Goal: Task Accomplishment & Management: Use online tool/utility

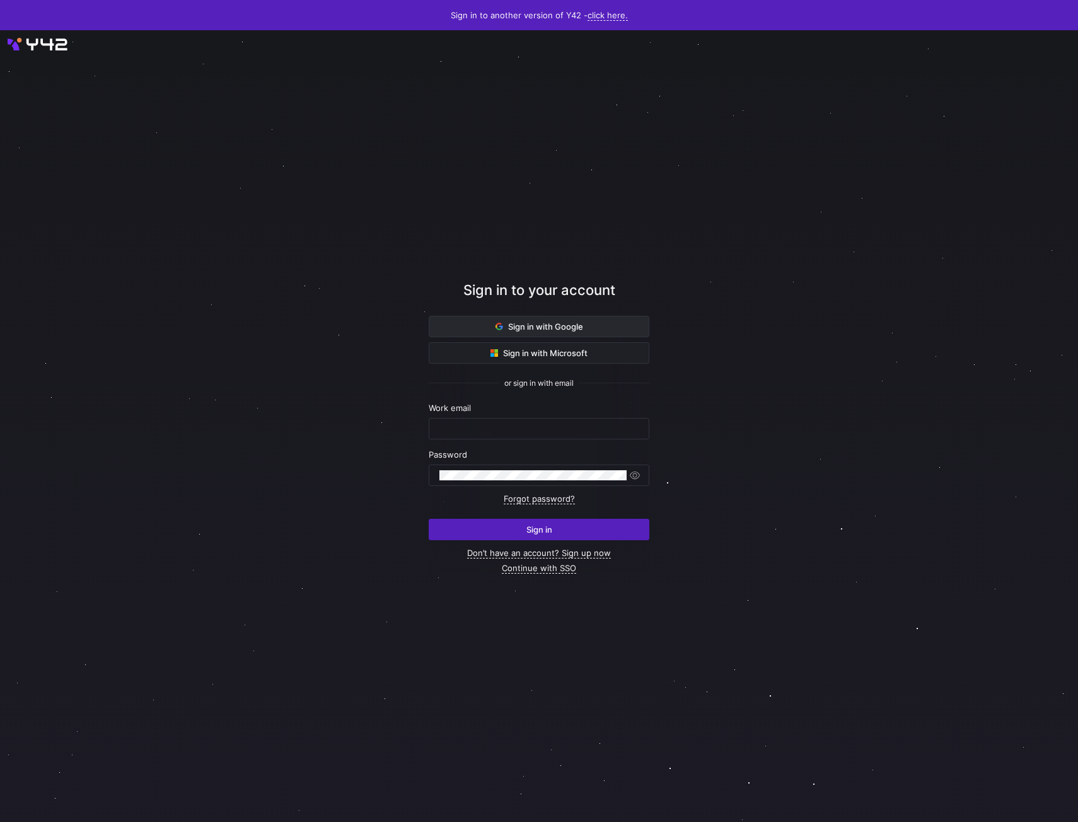
click at [517, 318] on span at bounding box center [538, 326] width 219 height 20
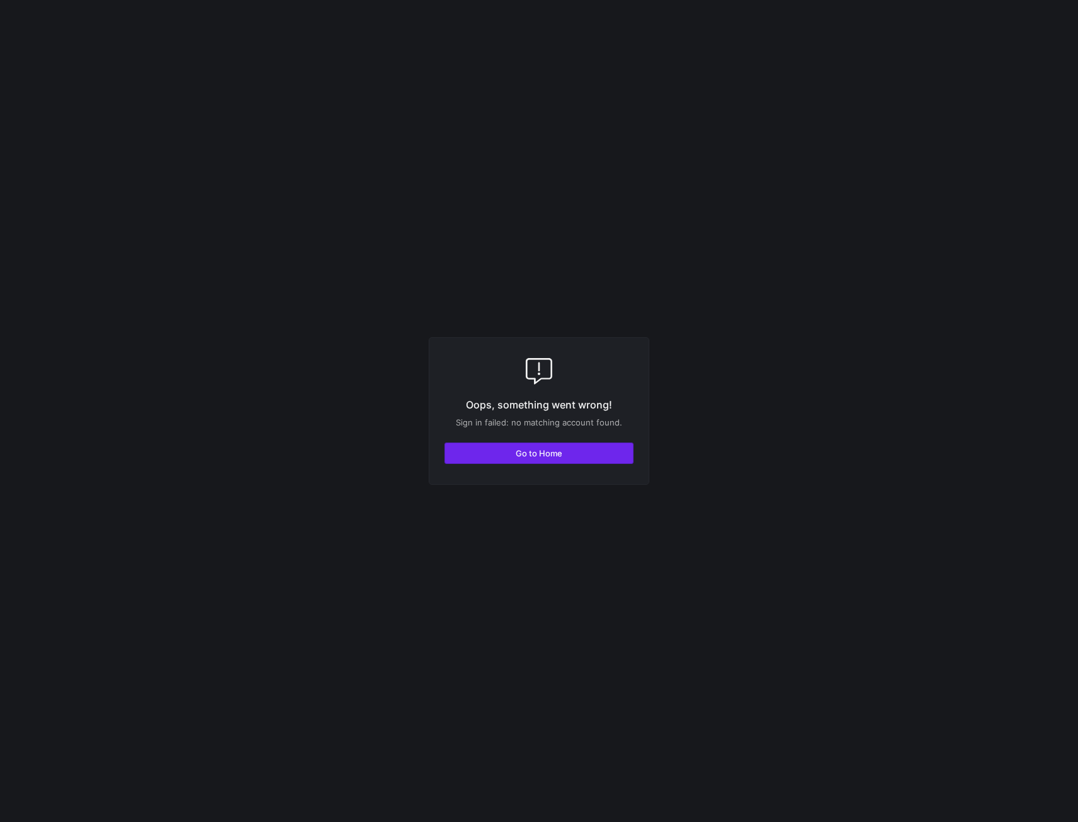
click at [538, 451] on span "Go to Home" at bounding box center [539, 453] width 47 height 10
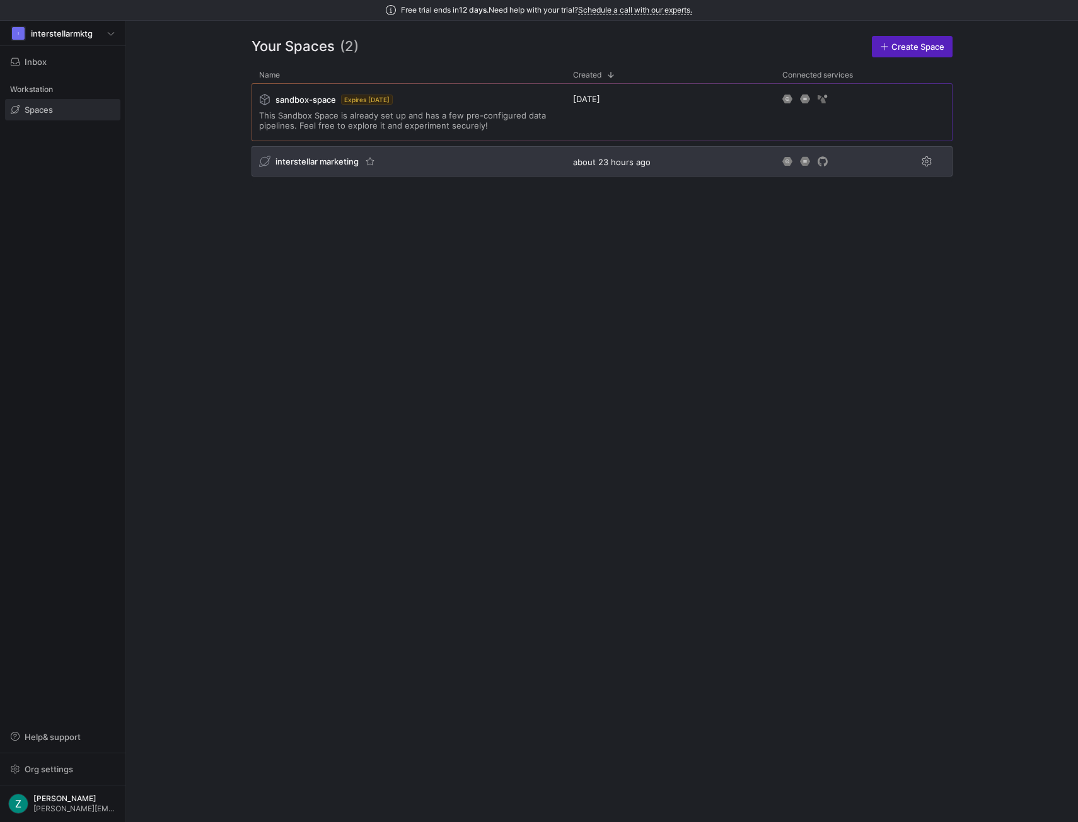
click at [432, 166] on div "interstellar marketing" at bounding box center [409, 161] width 314 height 30
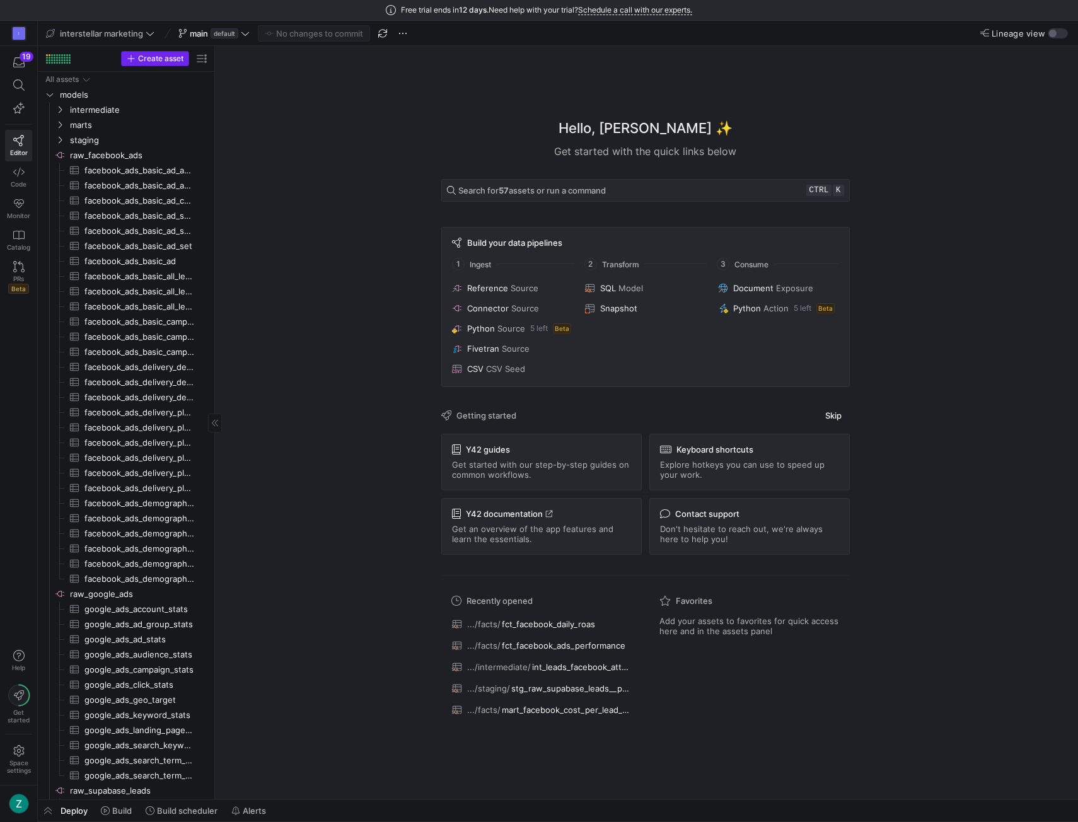
click at [154, 57] on span "Create asset" at bounding box center [160, 58] width 45 height 9
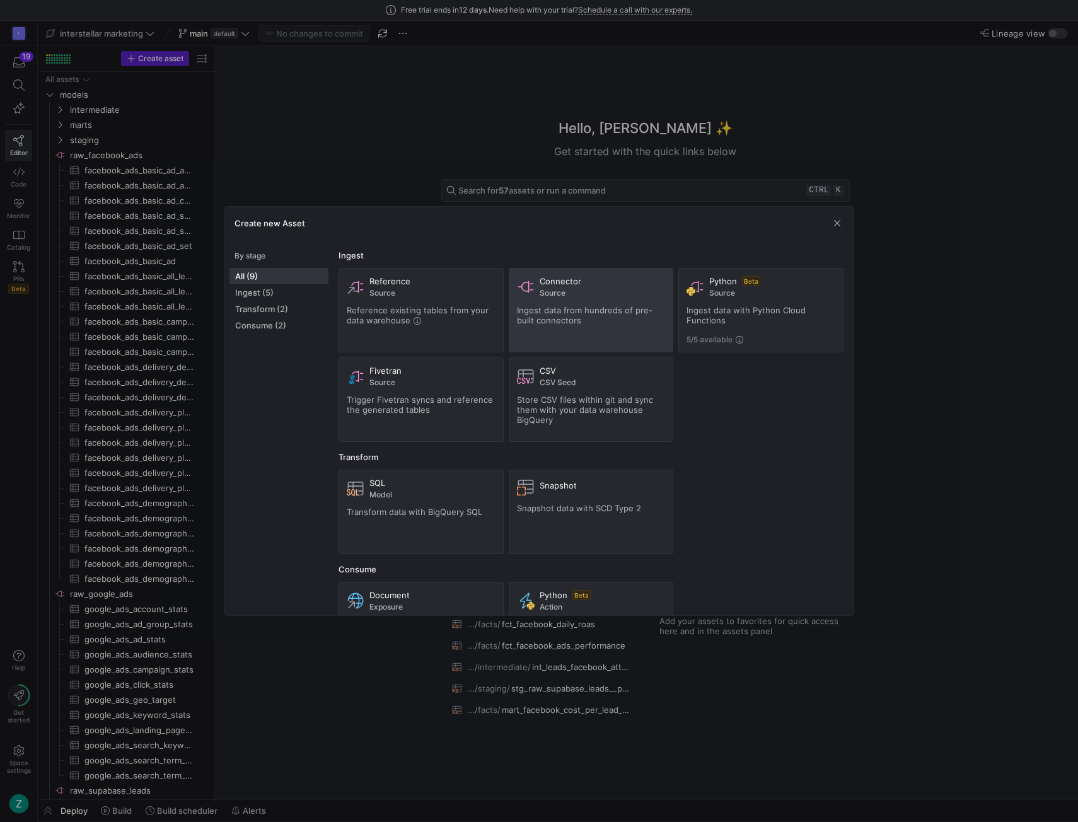
click at [560, 313] on span "Ingest data from hundreds of pre-built connectors" at bounding box center [585, 315] width 136 height 20
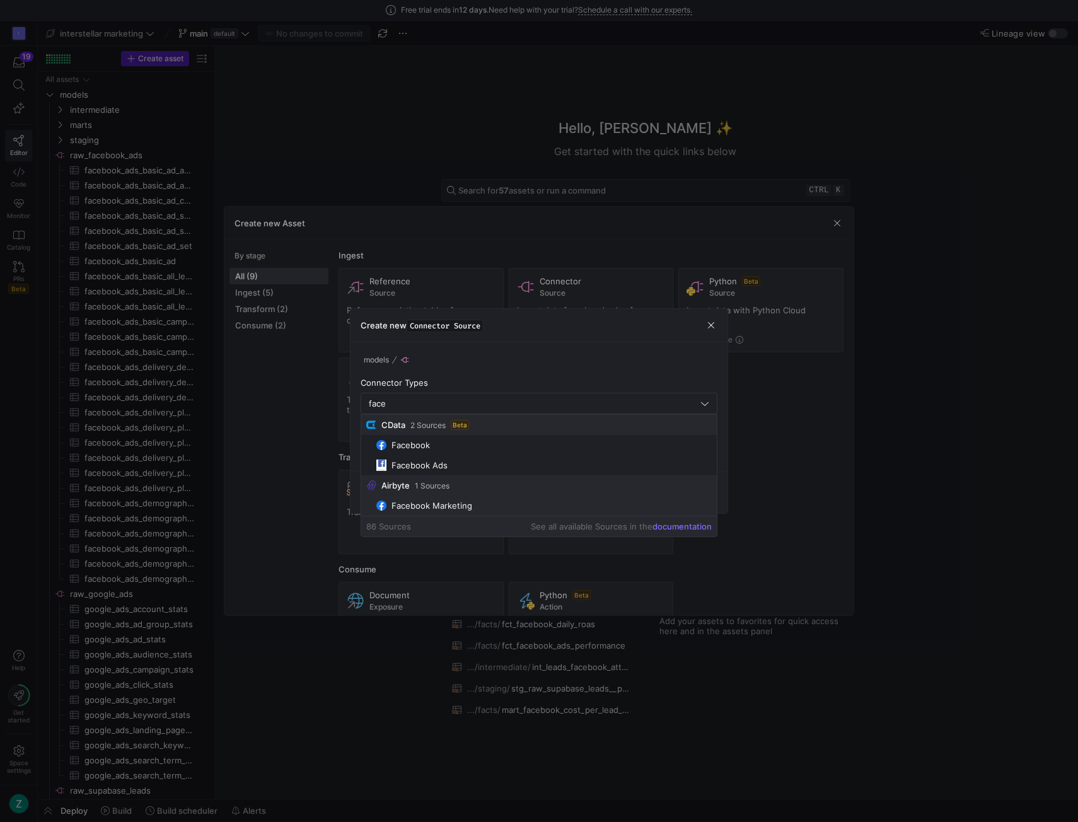
click at [477, 504] on span "Facebook Marketing" at bounding box center [544, 506] width 336 height 10
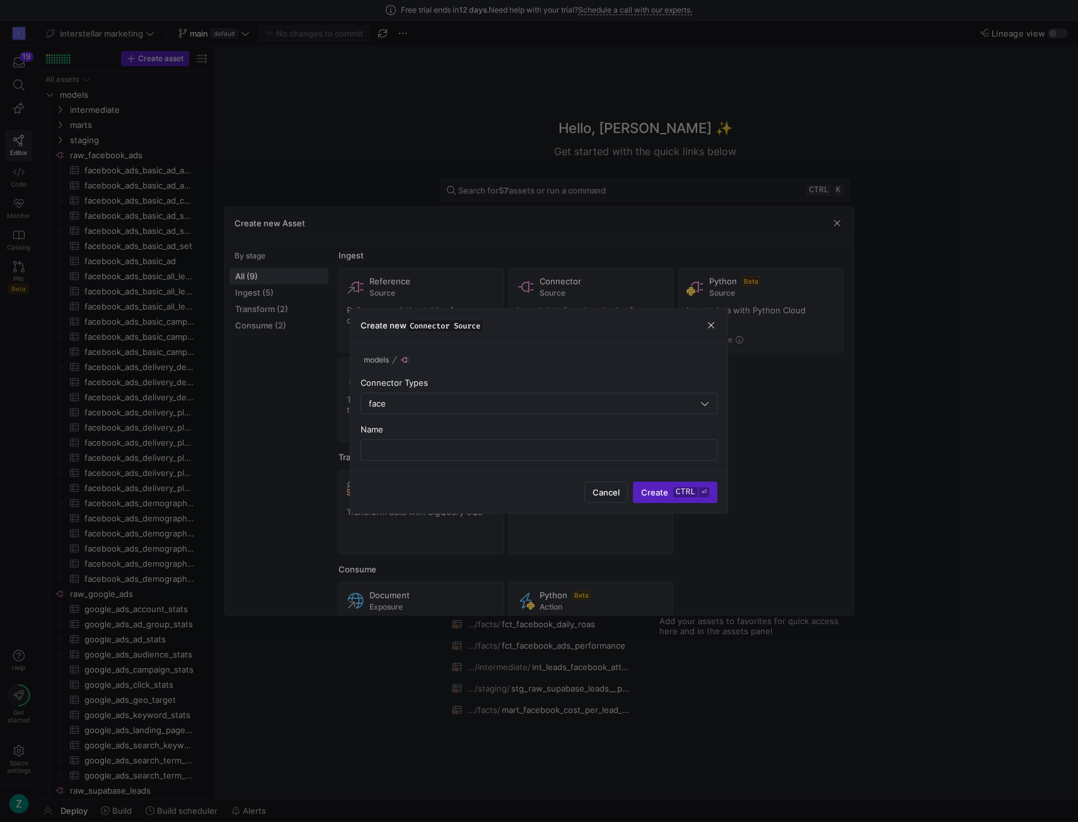
type input "Facebook Marketing"
click at [511, 448] on input "text" at bounding box center [538, 450] width 335 height 10
type input "facebook_instant_form_leads"
click at [646, 484] on span "submit" at bounding box center [675, 492] width 83 height 20
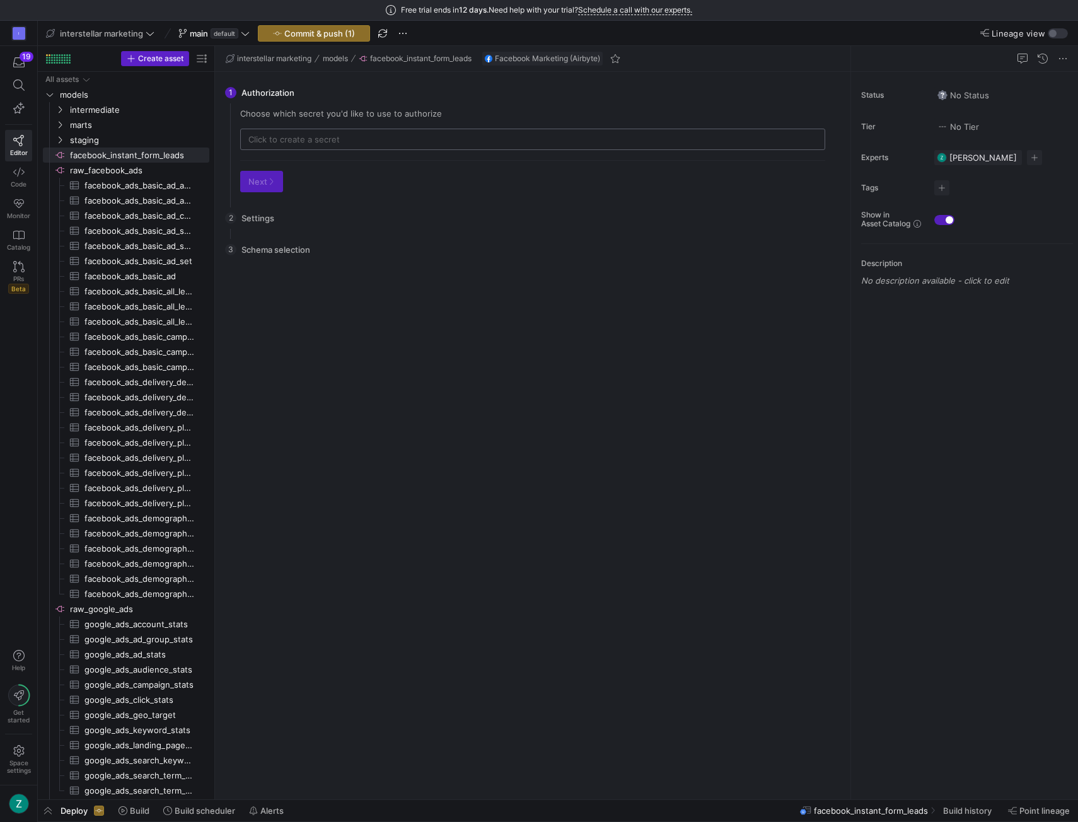
click at [341, 136] on input "text" at bounding box center [532, 139] width 569 height 10
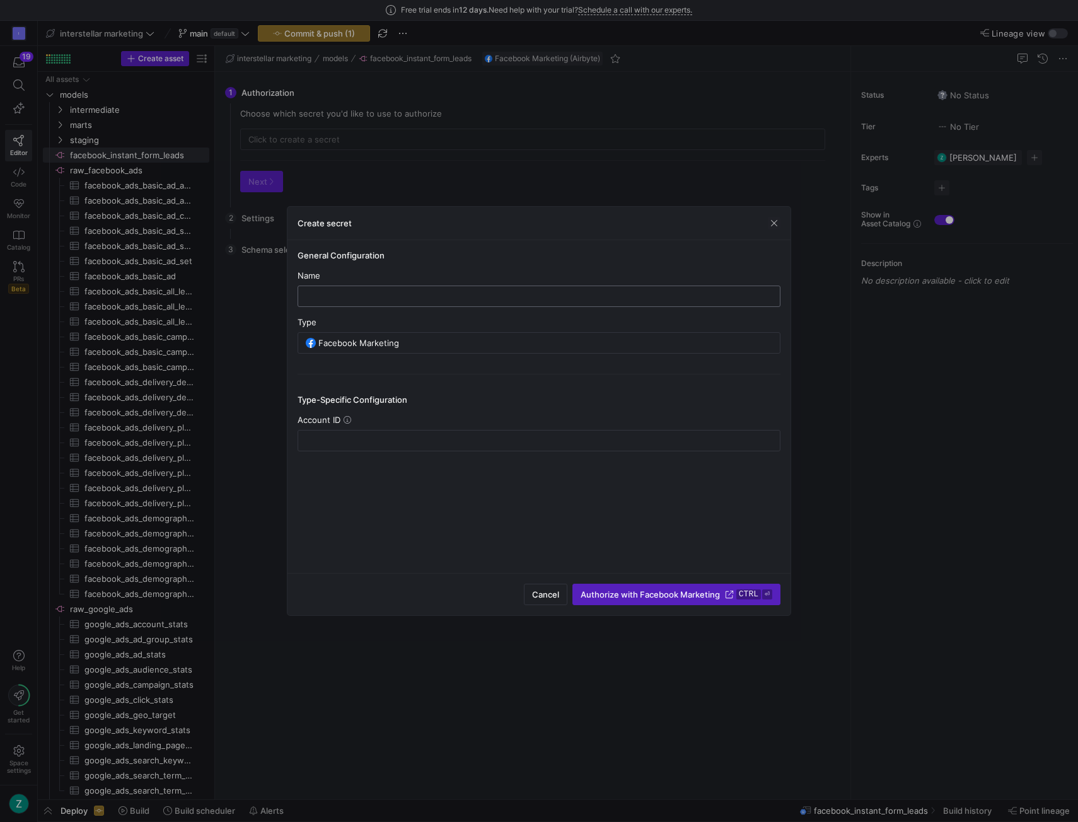
click at [342, 294] on input "text" at bounding box center [538, 296] width 461 height 10
type input "Facebook Instant Form Leads"
click at [337, 440] on input "text" at bounding box center [538, 441] width 461 height 10
click at [345, 417] on icon at bounding box center [348, 420] width 8 height 8
click at [355, 437] on input "text" at bounding box center [538, 441] width 461 height 10
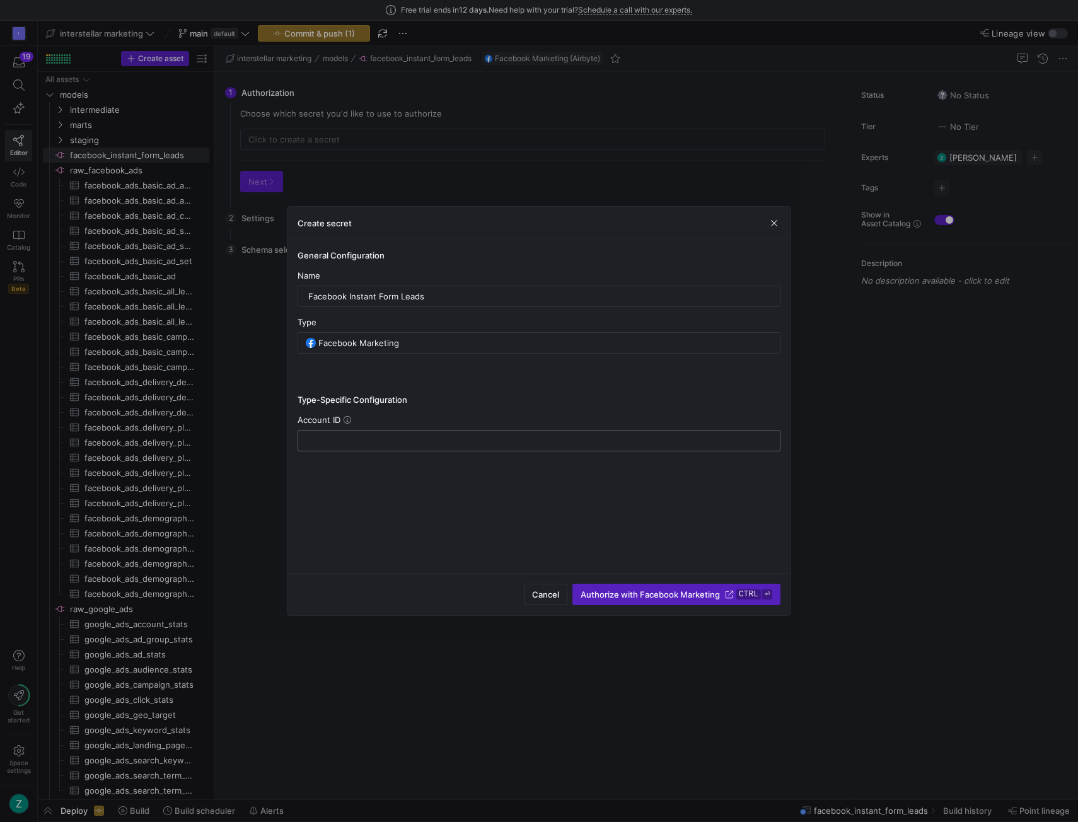
paste input "2133949823585208"
type input "2133949823585208"
click at [666, 597] on span "Authorize with Facebook Marketing" at bounding box center [650, 594] width 139 height 10
type input "Facebook Instant Form Leads"
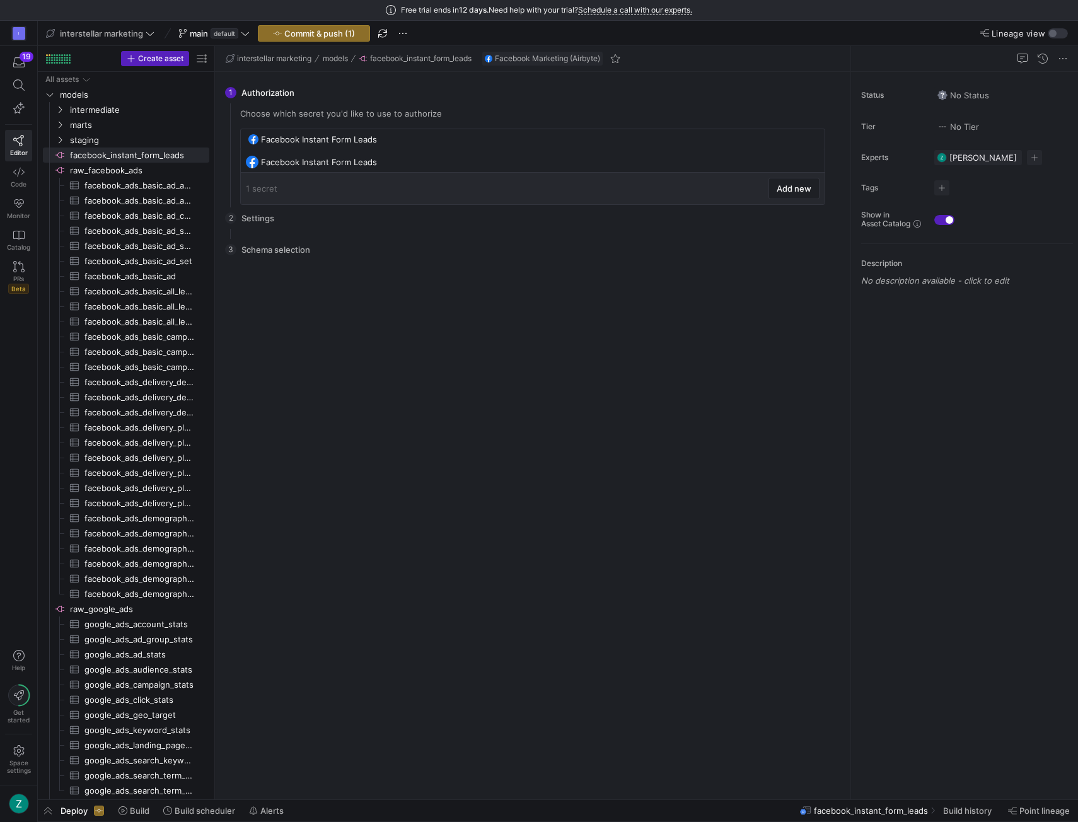
click at [260, 183] on span "1 secret" at bounding box center [262, 188] width 32 height 10
click at [428, 157] on div "Facebook Instant Form Leads" at bounding box center [534, 162] width 546 height 10
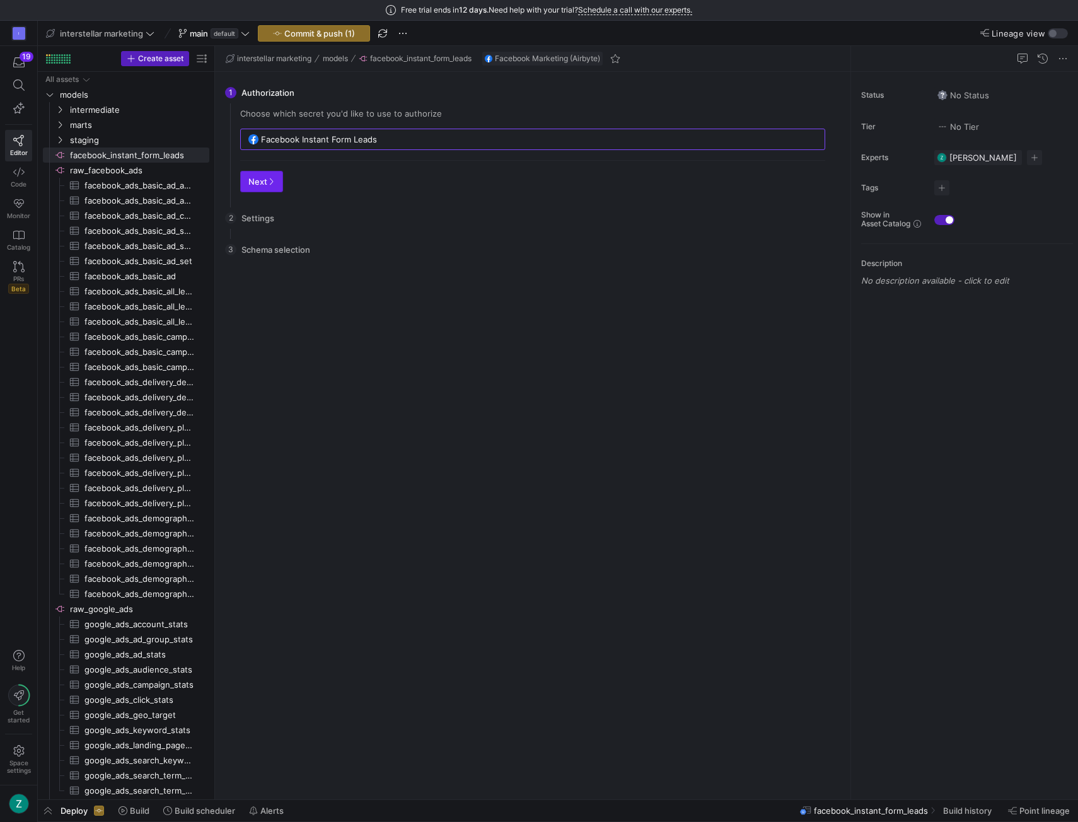
click at [267, 180] on icon "button" at bounding box center [271, 182] width 8 height 8
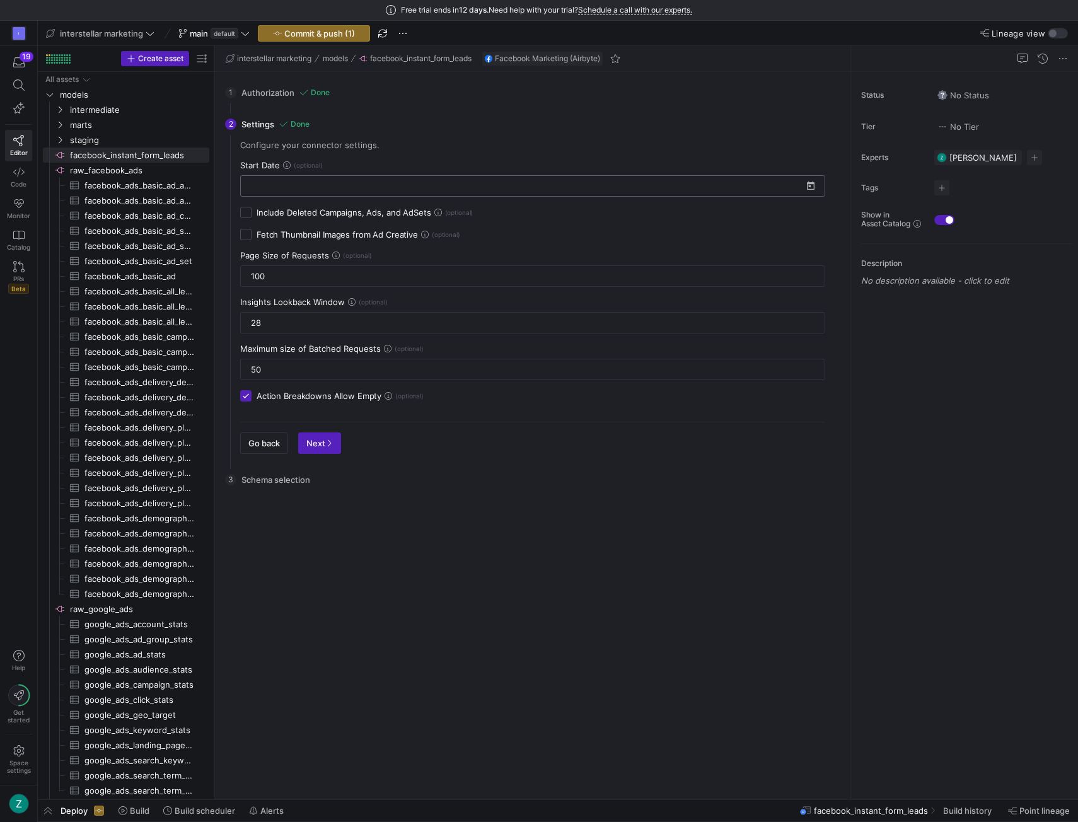
click at [304, 183] on input at bounding box center [525, 186] width 554 height 10
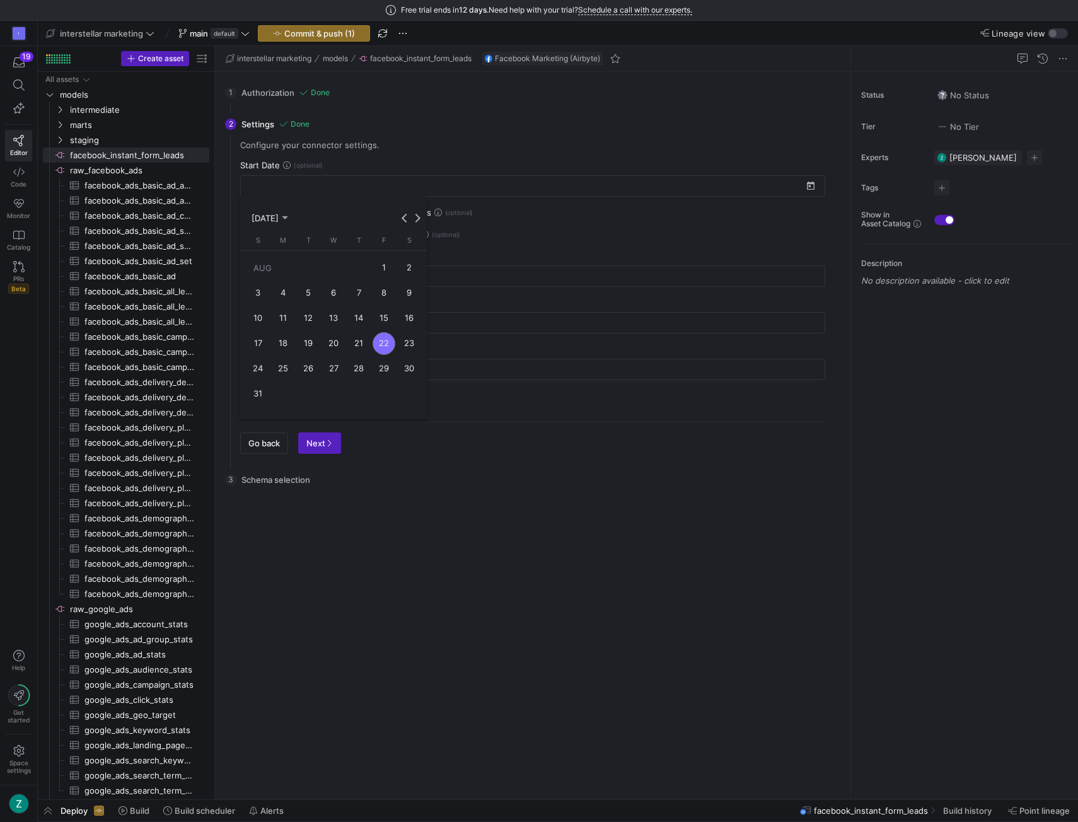
click at [445, 144] on div at bounding box center [539, 411] width 1078 height 822
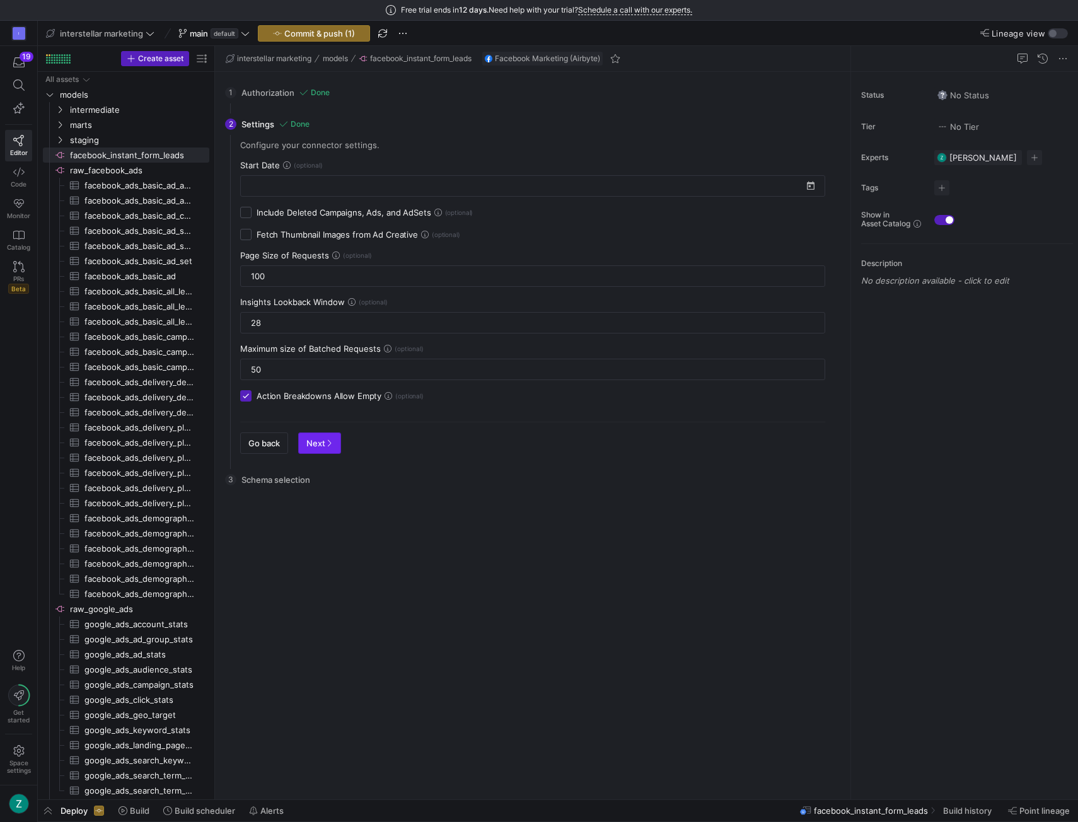
click at [326, 440] on icon "button" at bounding box center [329, 443] width 8 height 8
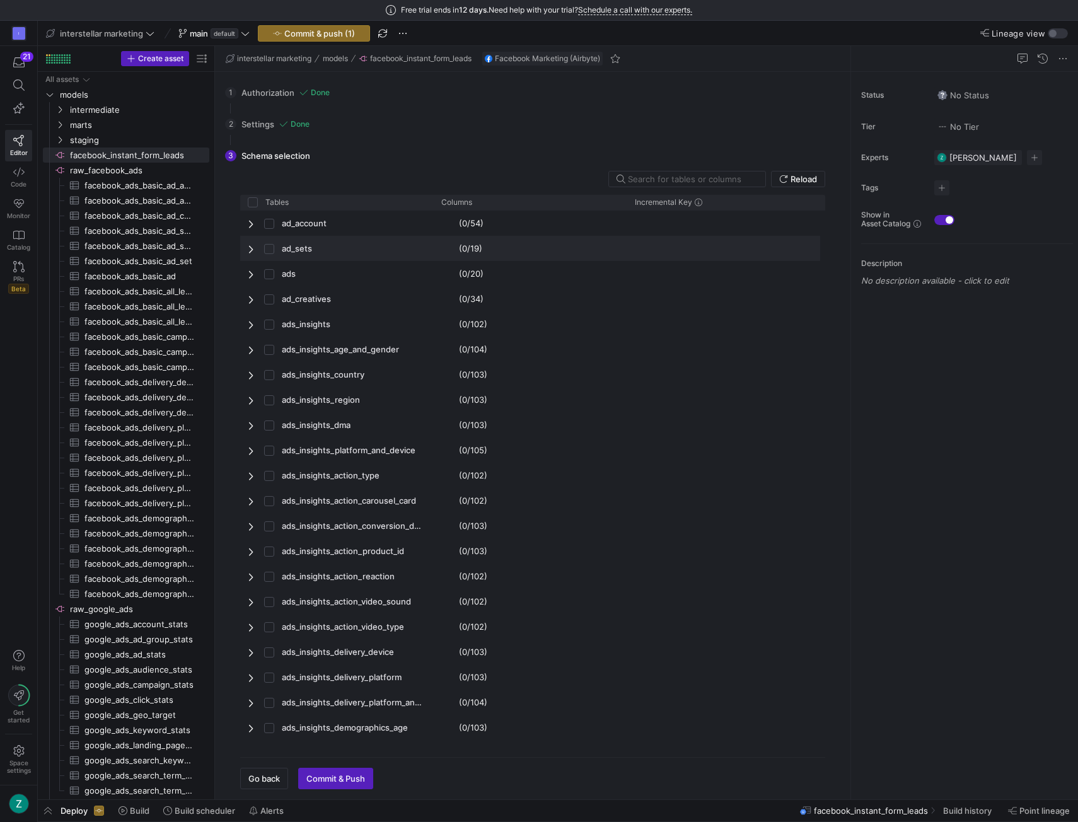
click at [252, 244] on span "Press SPACE to select this row." at bounding box center [252, 249] width 9 height 10
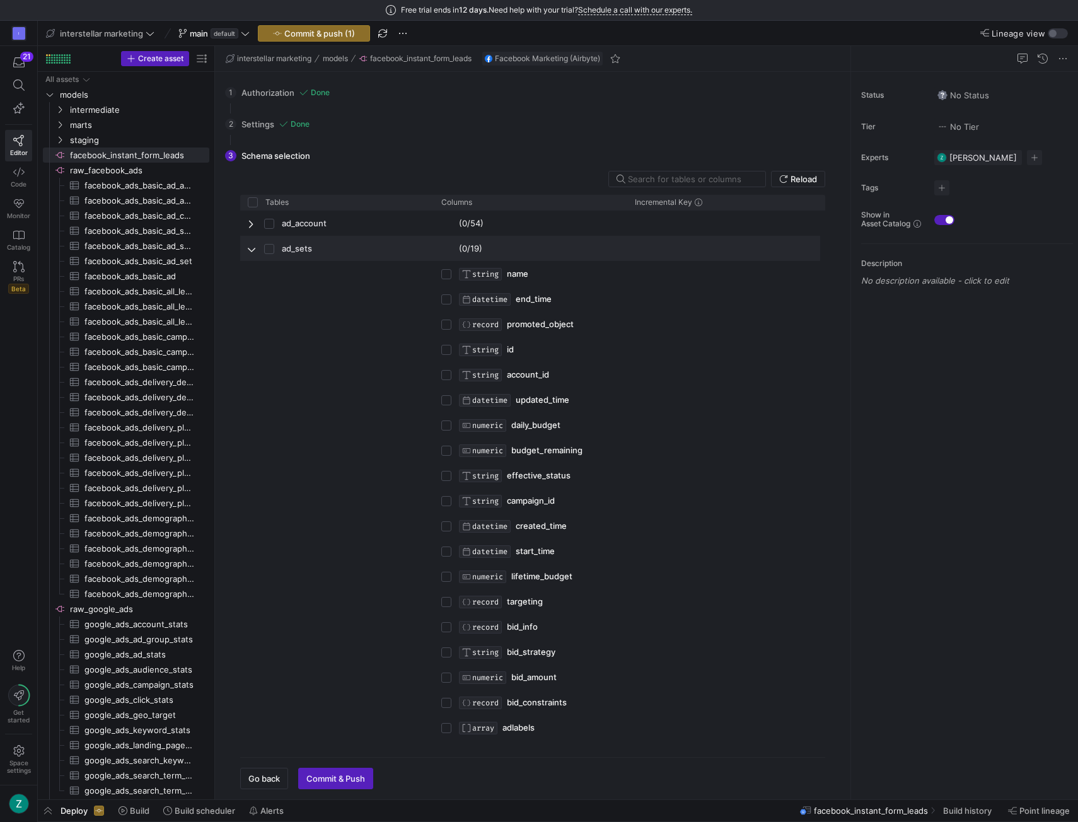
click at [252, 244] on span "Press SPACE to select this row." at bounding box center [252, 249] width 9 height 10
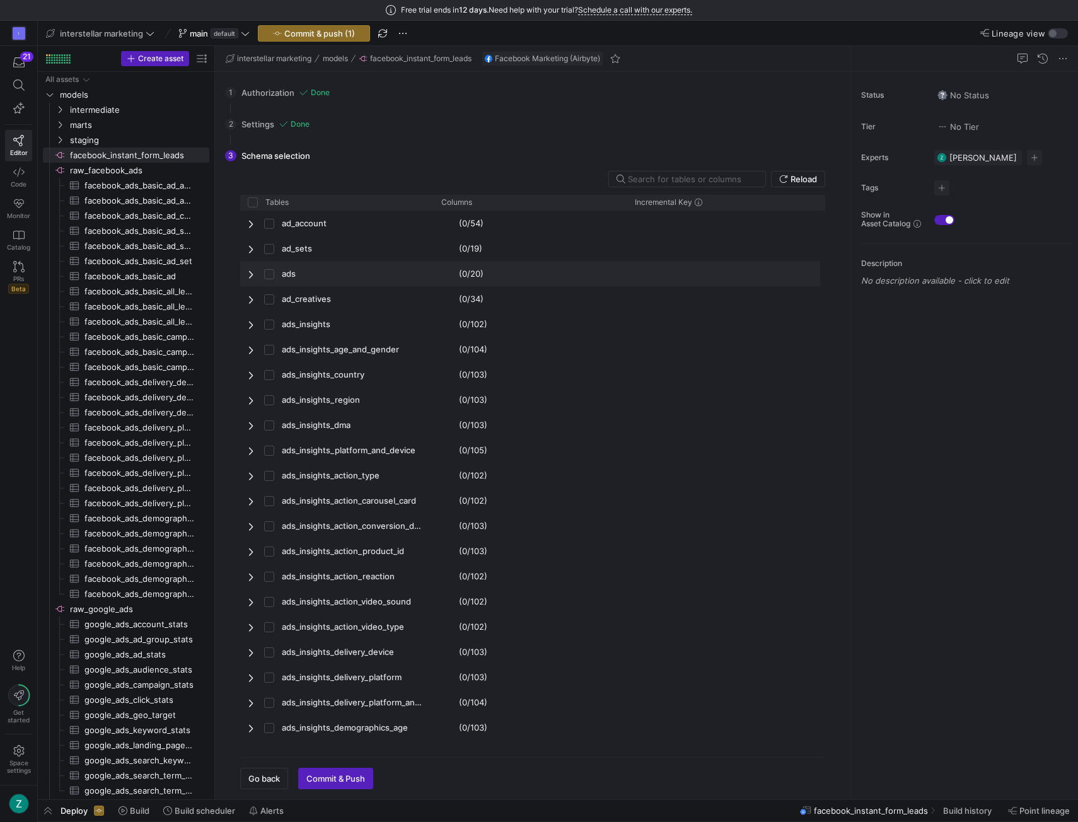
click at [251, 272] on span "Press SPACE to select this row." at bounding box center [252, 274] width 9 height 10
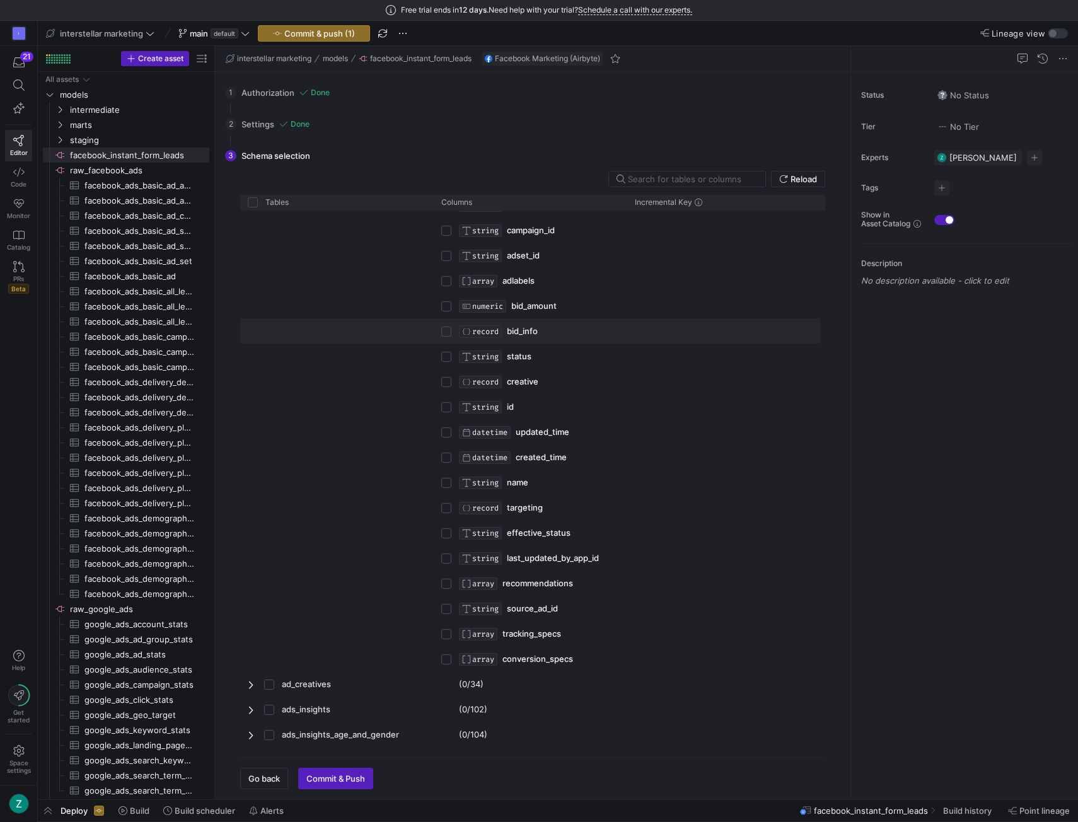
scroll to position [104, 0]
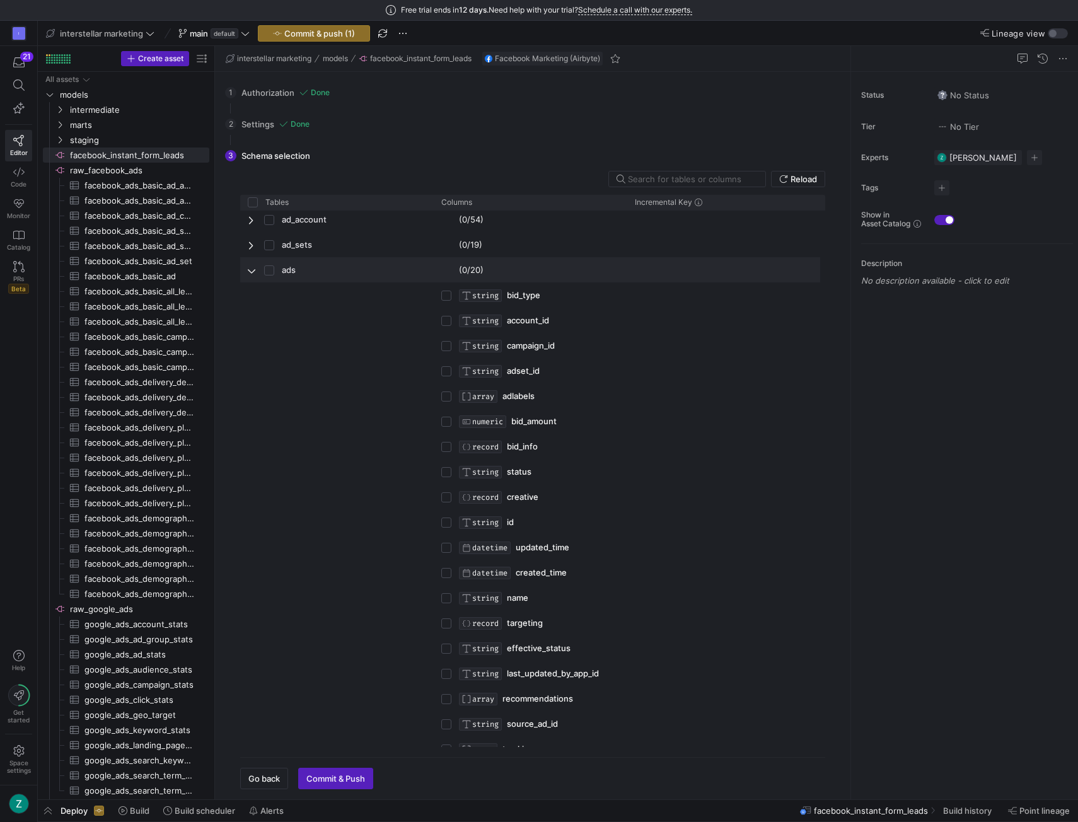
click at [252, 270] on span "Press SPACE to select this row." at bounding box center [252, 270] width 9 height 10
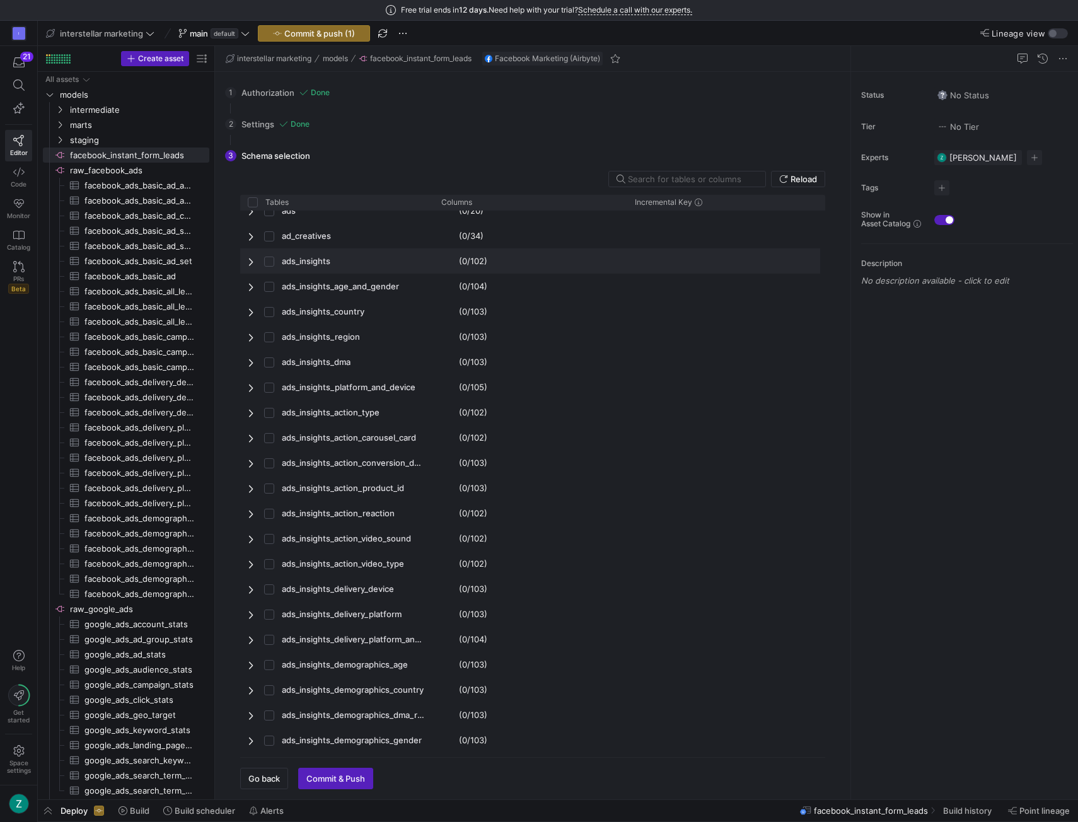
click at [247, 260] on div "ads_insights" at bounding box center [337, 260] width 194 height 25
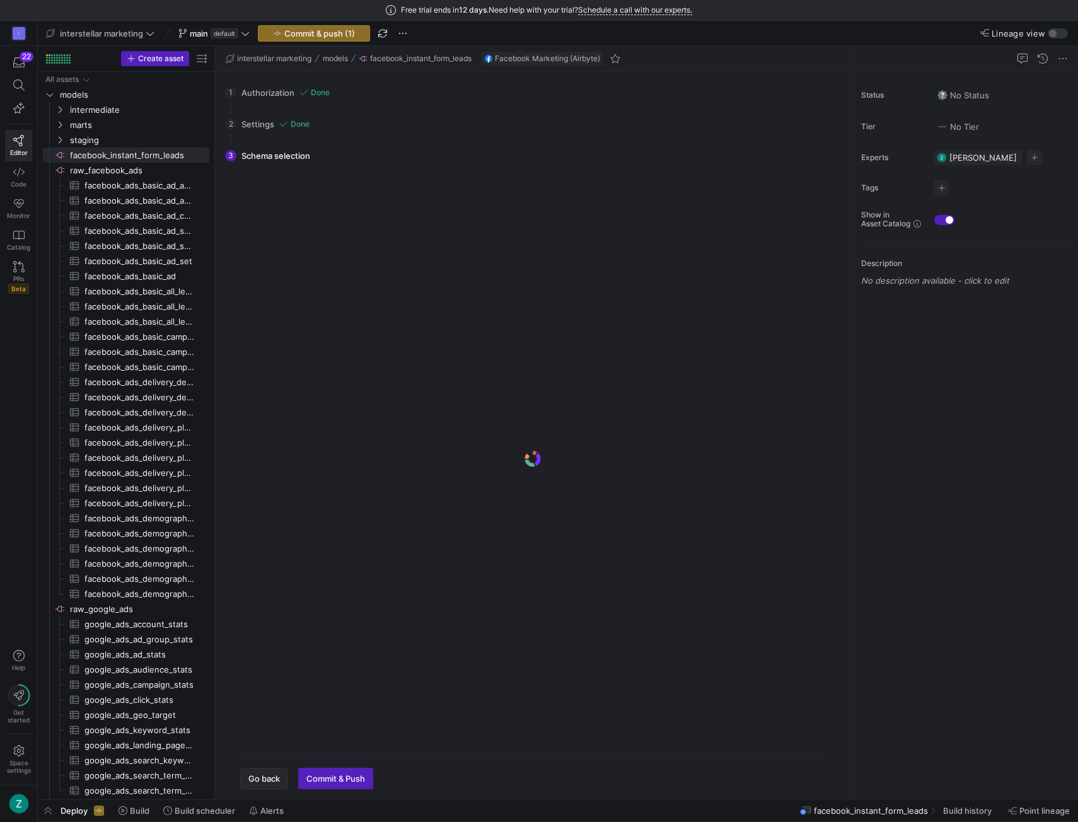
click at [263, 782] on span "Go back" at bounding box center [264, 779] width 32 height 10
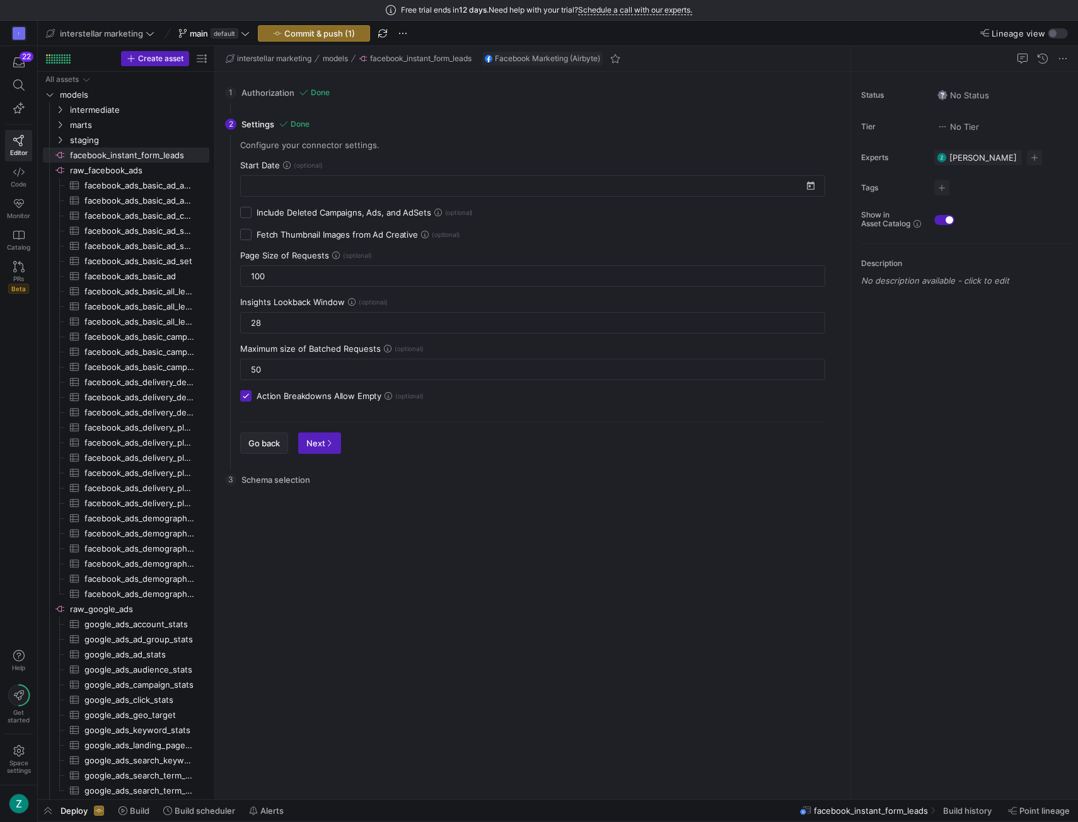
click at [267, 438] on span "Go back" at bounding box center [264, 443] width 32 height 10
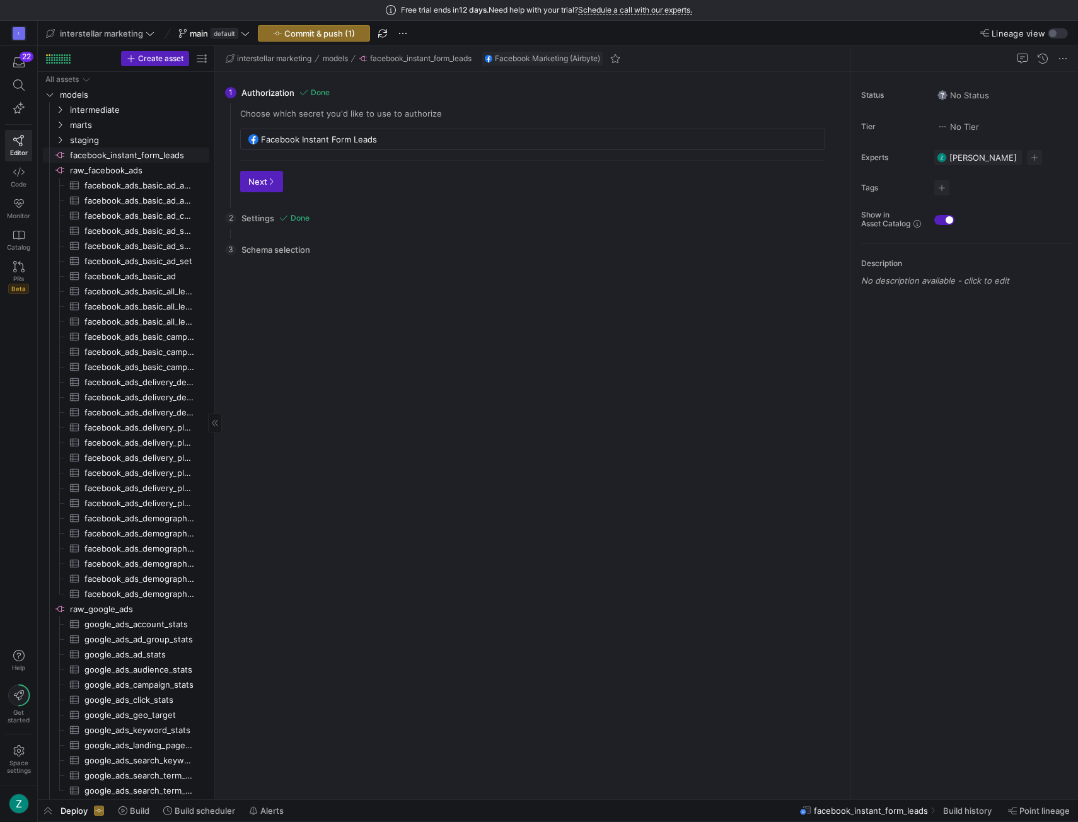
click at [116, 156] on span "facebook_instant_form_leads​​​​​​​​" at bounding box center [138, 155] width 137 height 15
click at [156, 307] on span "Delete" at bounding box center [190, 310] width 89 height 18
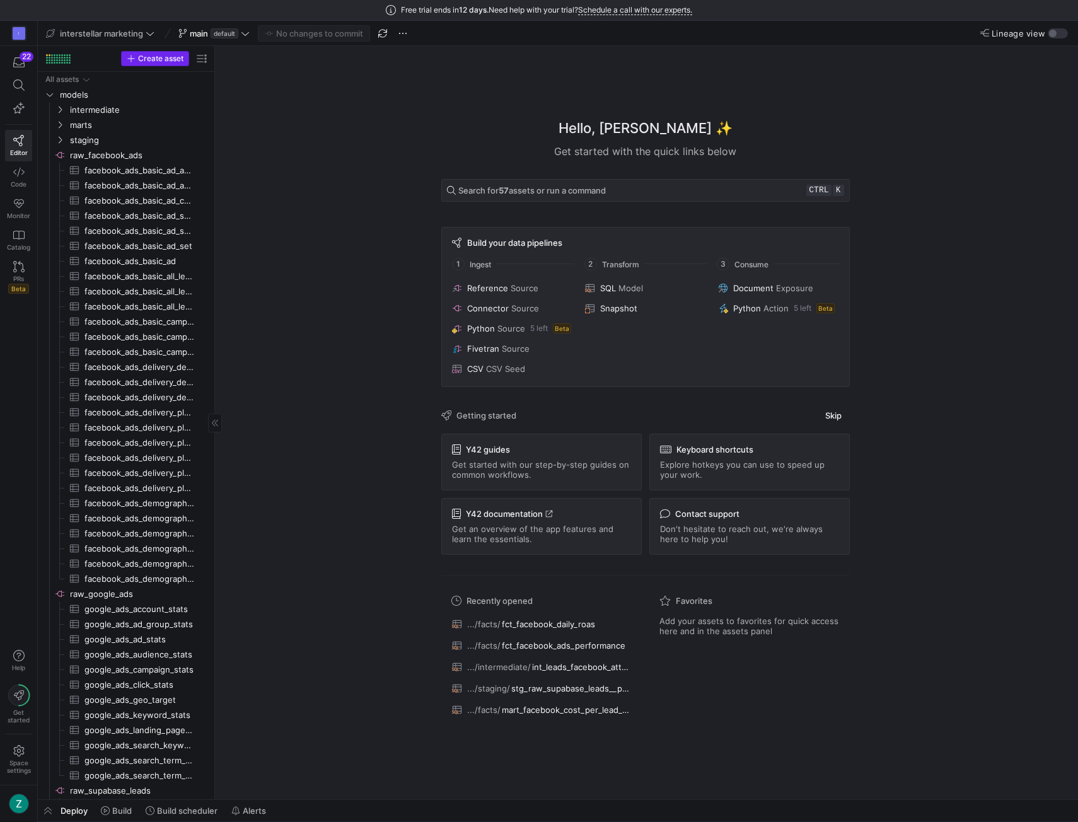
click at [157, 60] on span "Create asset" at bounding box center [160, 58] width 45 height 9
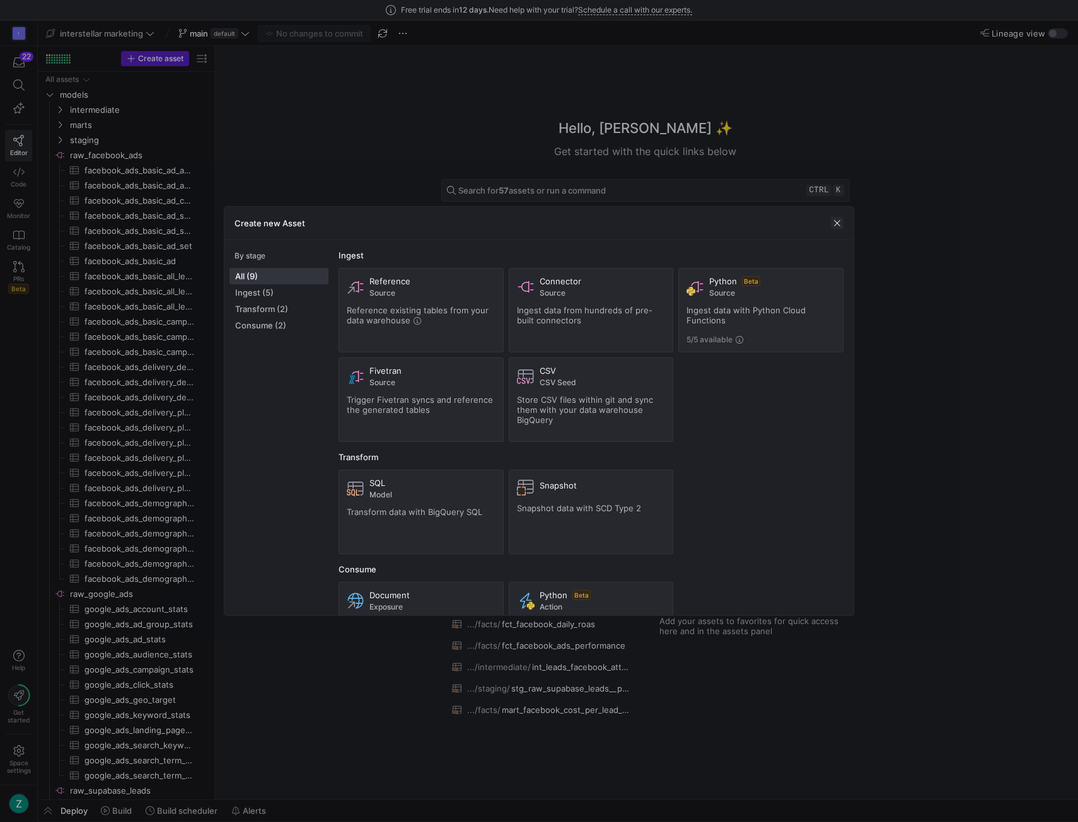
click at [833, 221] on span "button" at bounding box center [837, 223] width 13 height 13
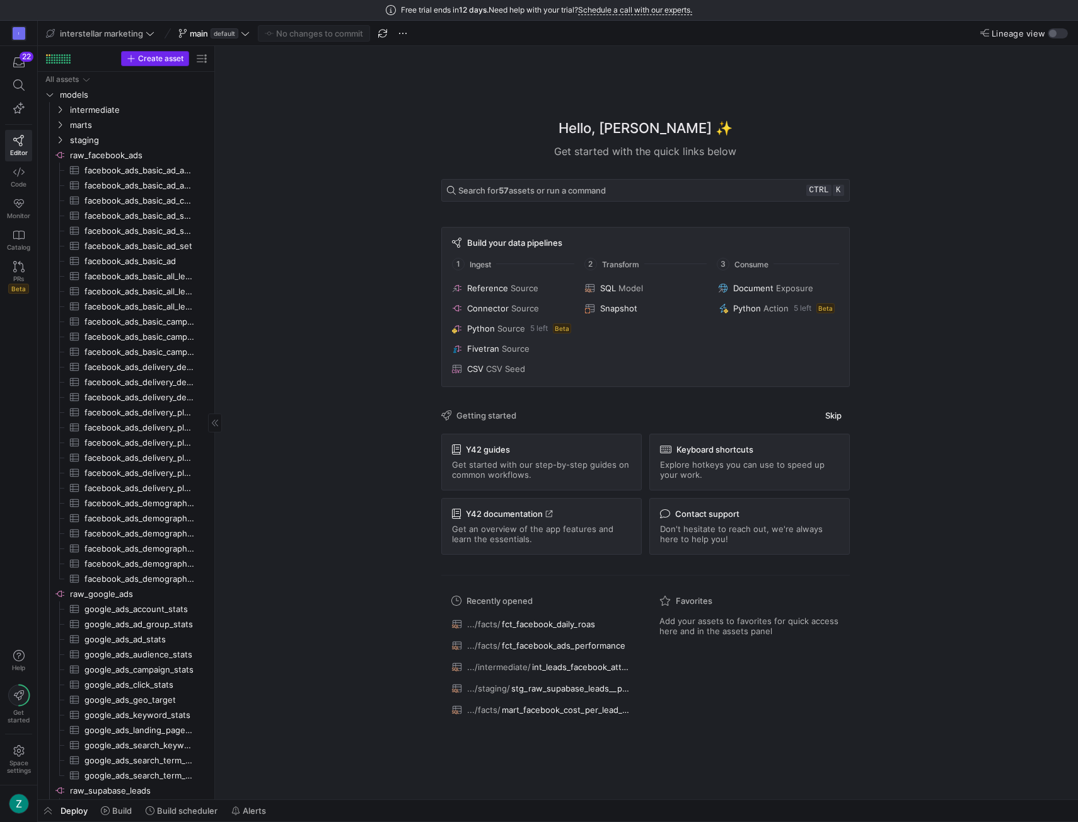
click at [176, 61] on span "Create asset" at bounding box center [160, 58] width 45 height 9
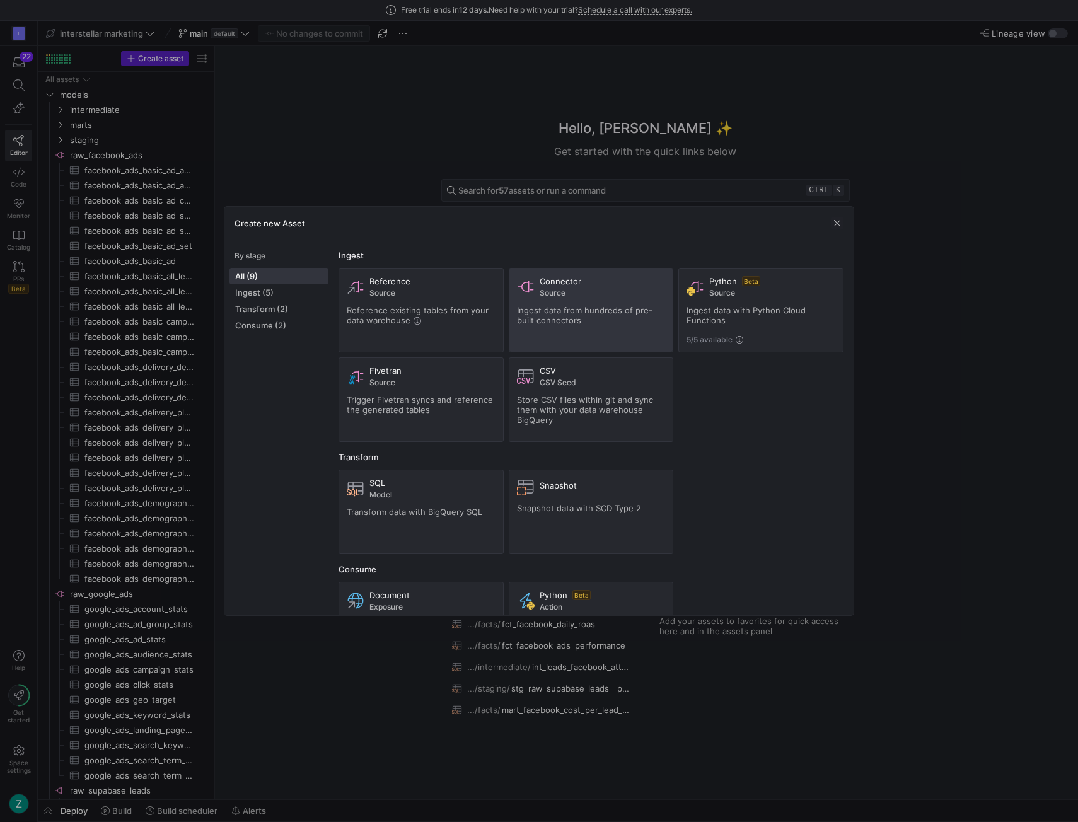
click at [541, 315] on span "Ingest data from hundreds of pre-built connectors" at bounding box center [585, 315] width 136 height 20
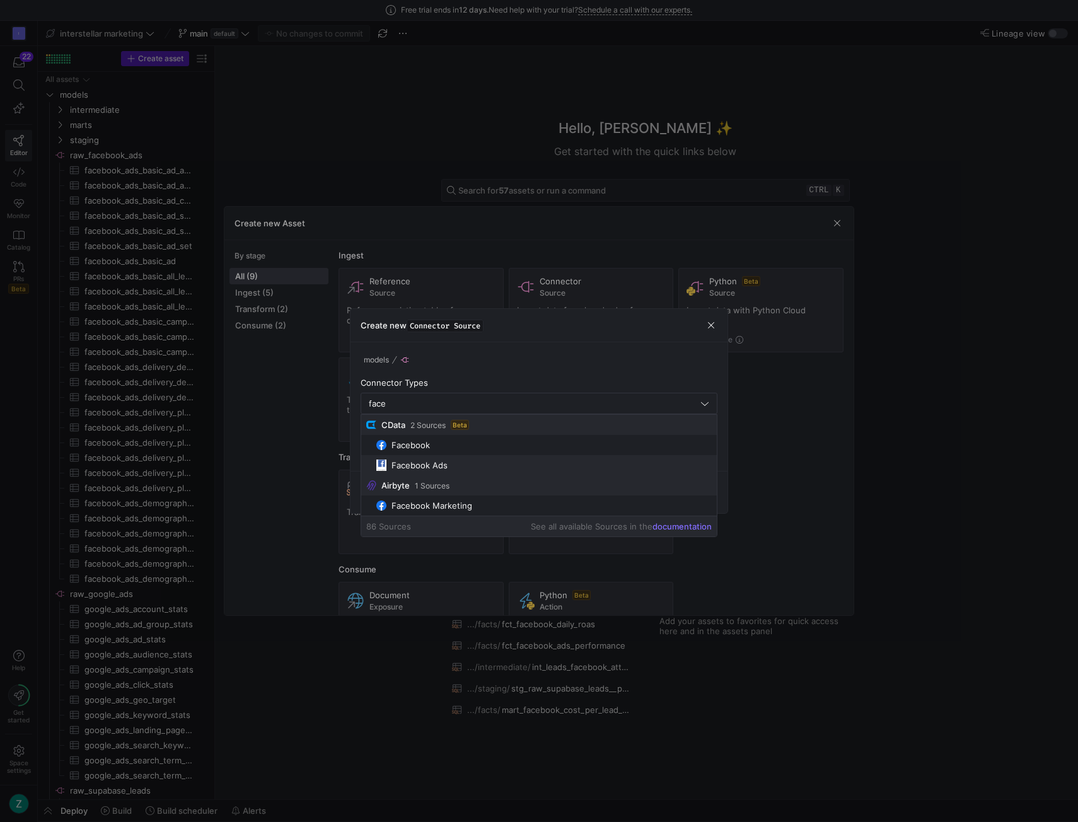
click at [424, 461] on div "Facebook Ads" at bounding box center [420, 465] width 56 height 10
type input "Facebook Ads"
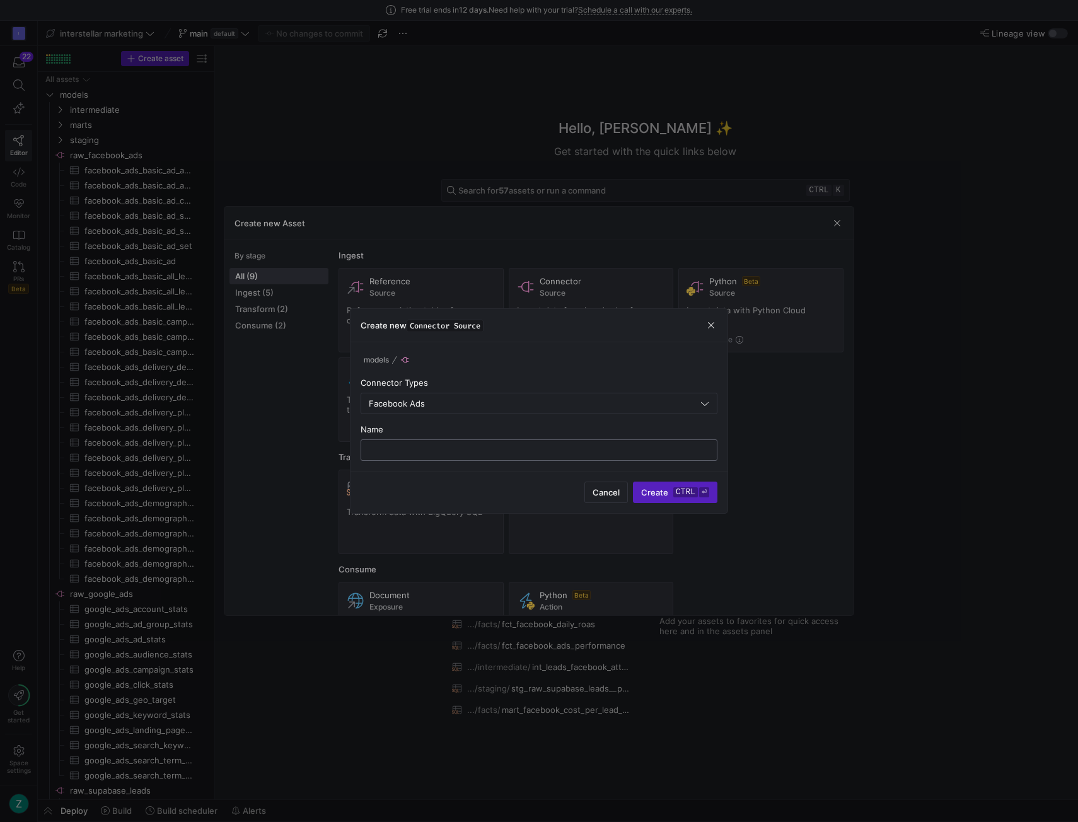
click at [537, 452] on input "text" at bounding box center [538, 450] width 335 height 10
type input "facebook_lead_ads"
click at [690, 492] on kbd "ctrl" at bounding box center [685, 492] width 25 height 10
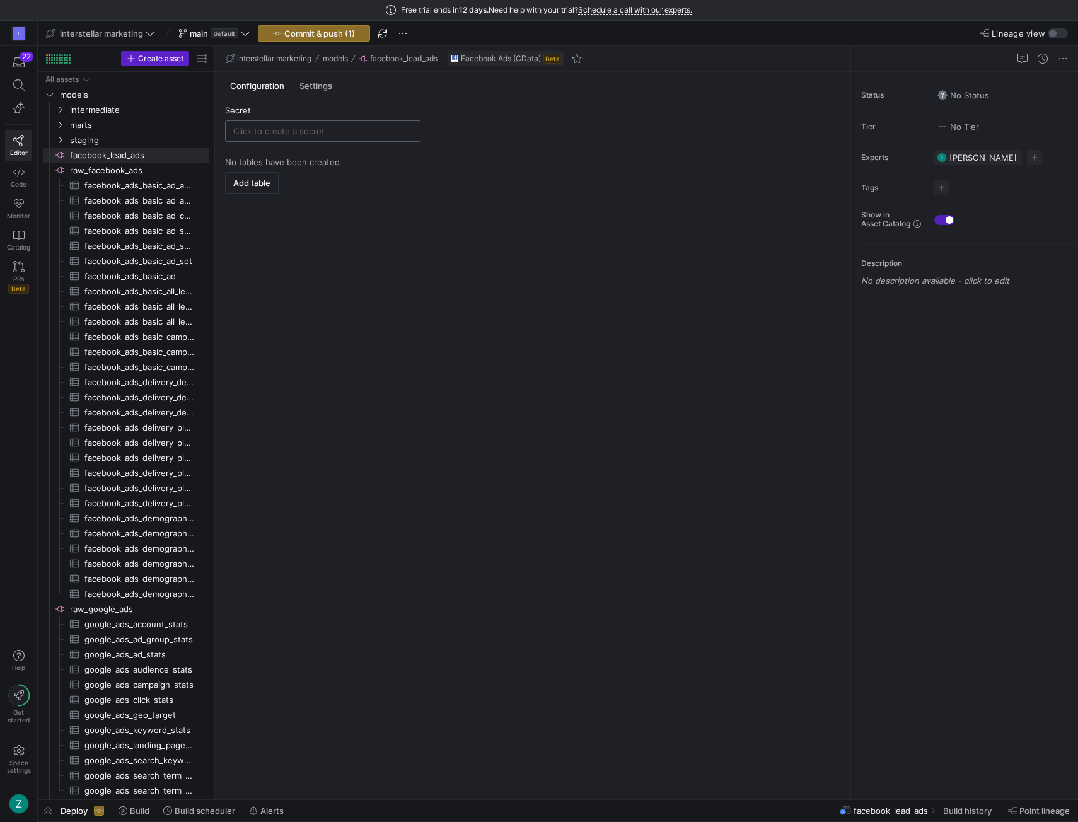
click at [299, 132] on input "text" at bounding box center [322, 131] width 179 height 10
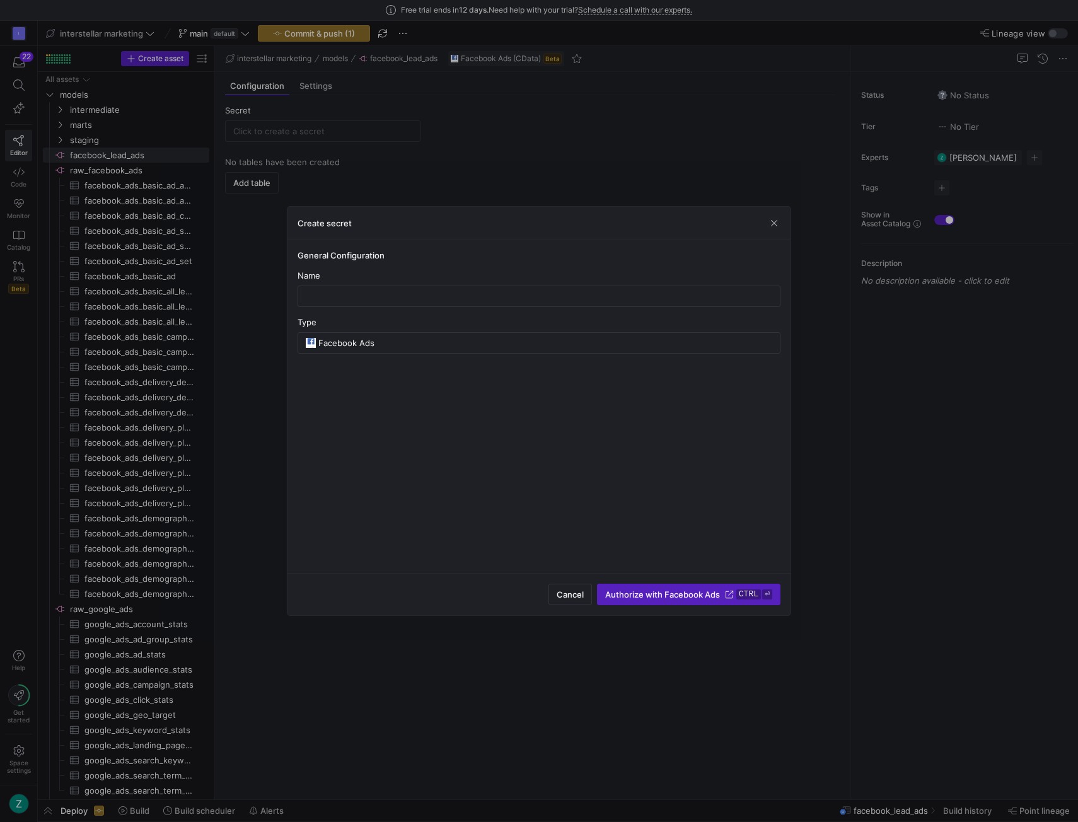
click at [301, 122] on div at bounding box center [539, 411] width 1078 height 822
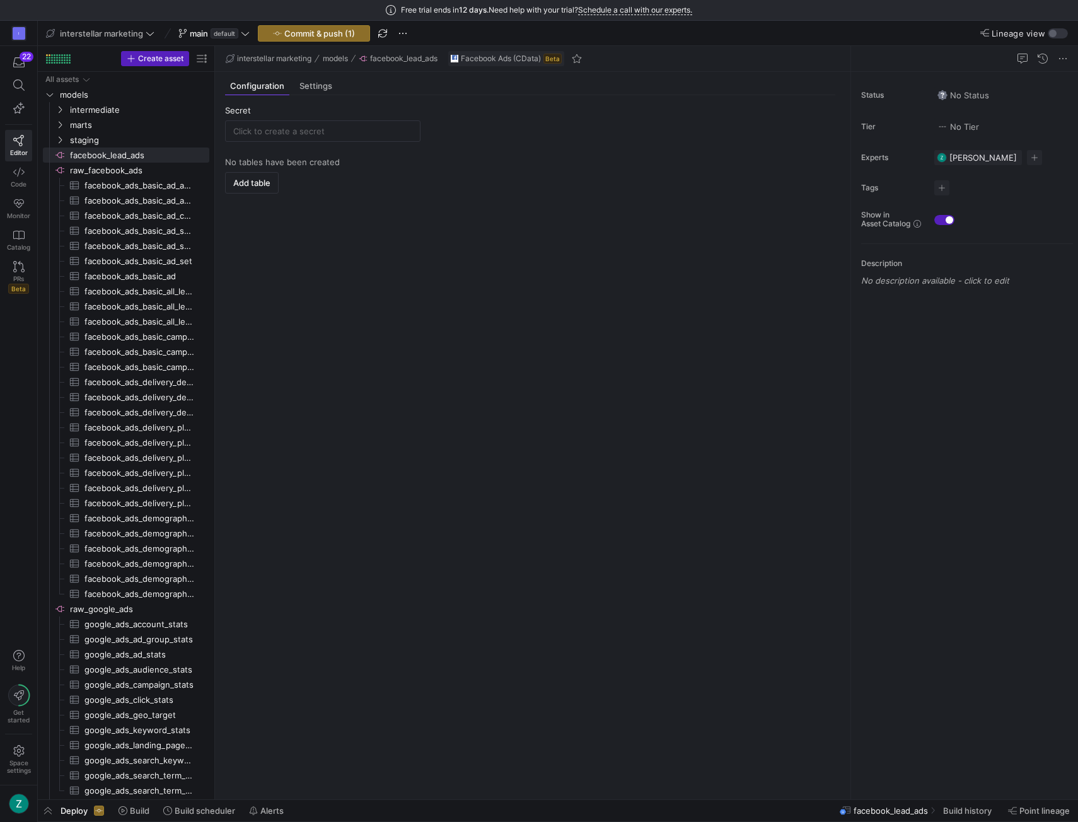
click at [263, 177] on div "No secrets available 0 secrets Add new" at bounding box center [322, 168] width 195 height 55
click at [258, 183] on div "No secrets available 0 secrets Add new" at bounding box center [322, 168] width 195 height 55
click at [298, 131] on input "text" at bounding box center [322, 131] width 179 height 10
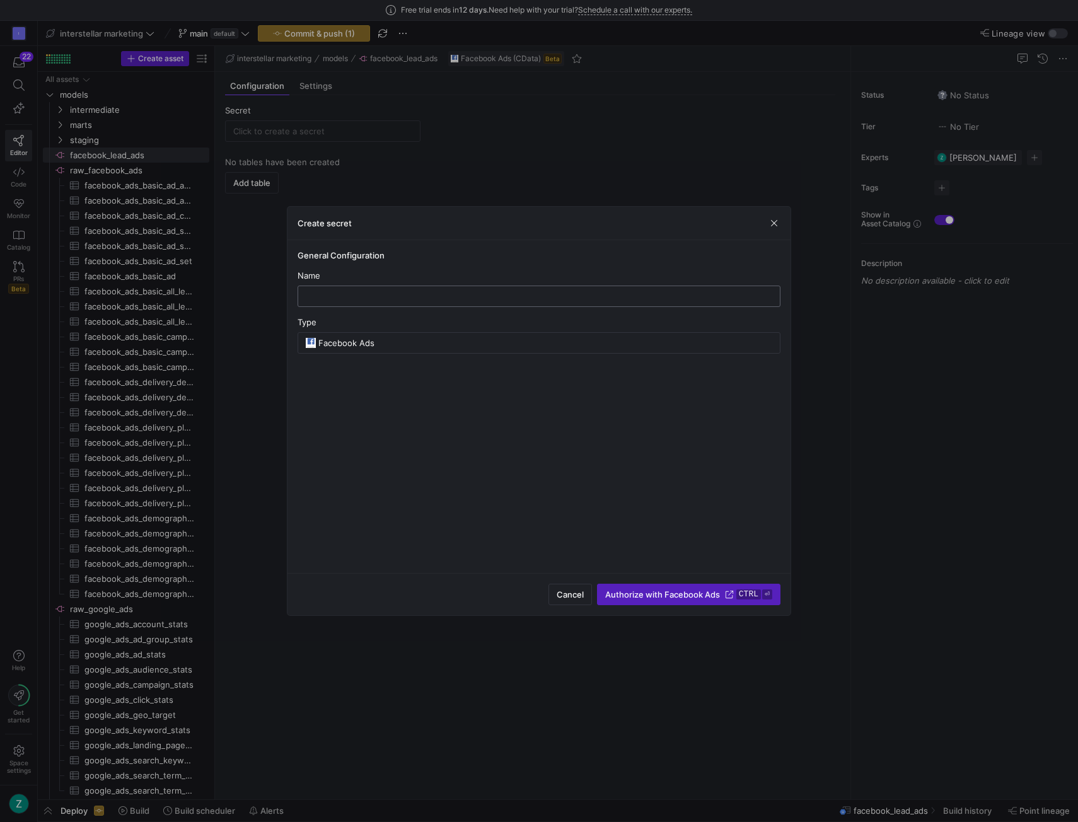
click at [342, 298] on input "text" at bounding box center [538, 296] width 461 height 10
click at [772, 223] on span "button" at bounding box center [774, 223] width 13 height 13
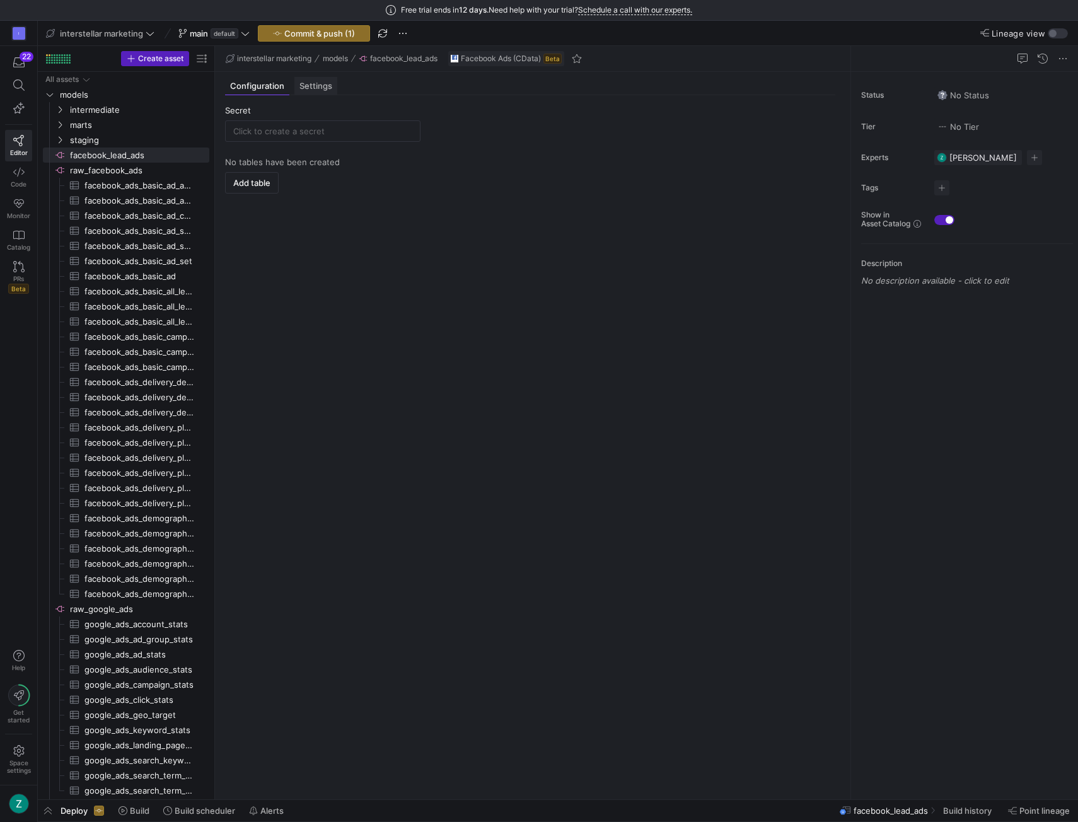
drag, startPoint x: 337, startPoint y: 95, endPoint x: 322, endPoint y: 90, distance: 15.4
click at [336, 94] on mat-tab-group "Configuration Settings Secret No tables have been created Add table" at bounding box center [530, 436] width 630 height 728
click at [303, 86] on span "Settings" at bounding box center [315, 86] width 33 height 8
click at [265, 88] on span "Configuration" at bounding box center [257, 86] width 54 height 8
click at [137, 152] on span "facebook_lead_ads​​​​​​​​" at bounding box center [138, 155] width 137 height 15
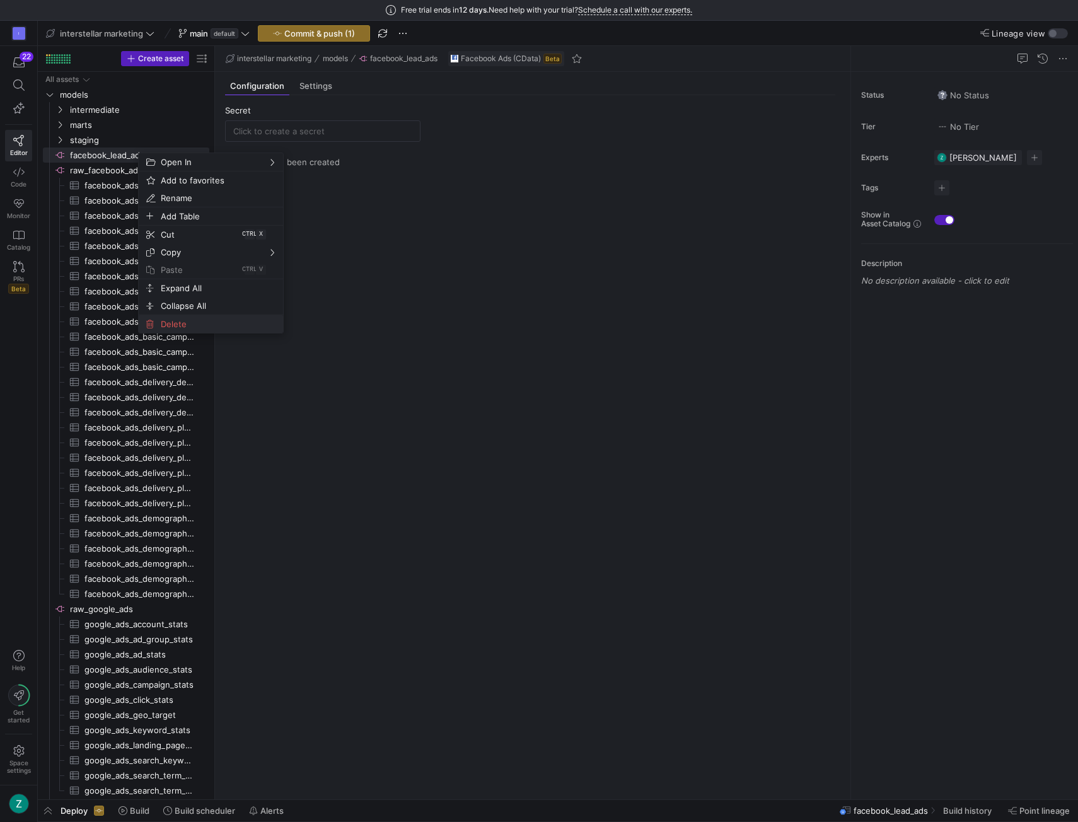
click at [178, 317] on span "Delete" at bounding box center [200, 324] width 89 height 18
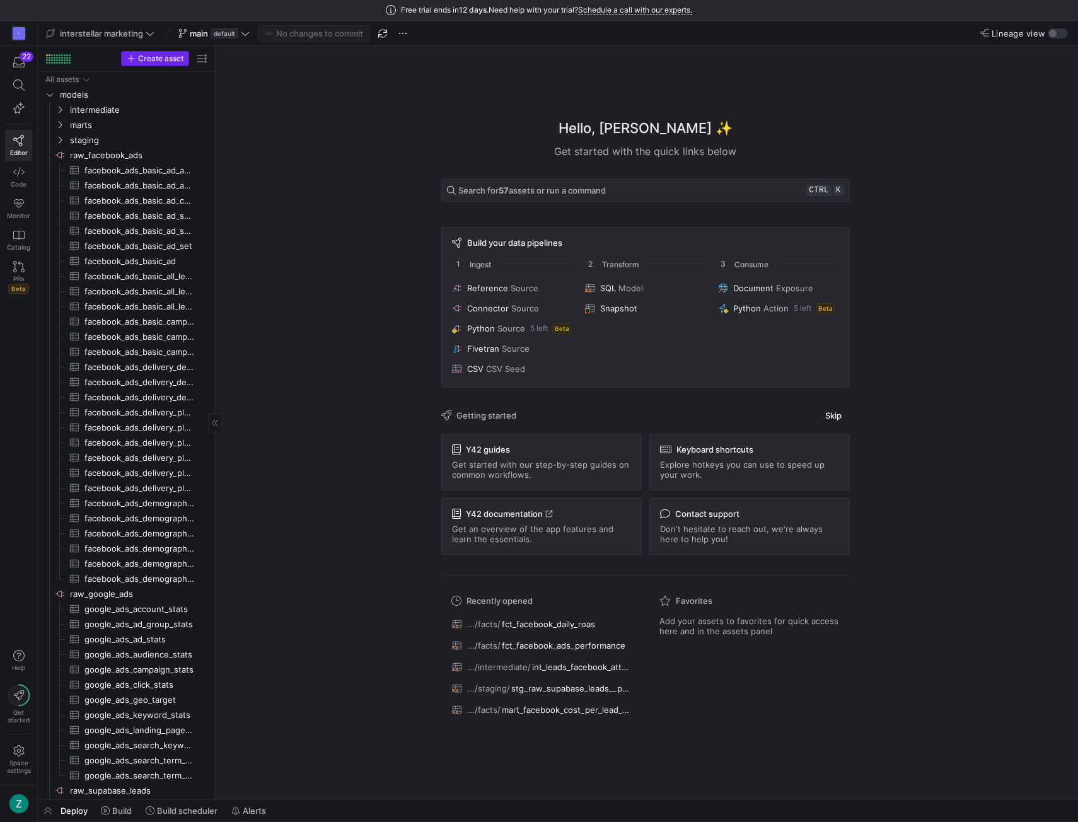
click at [179, 64] on span "button" at bounding box center [155, 59] width 67 height 14
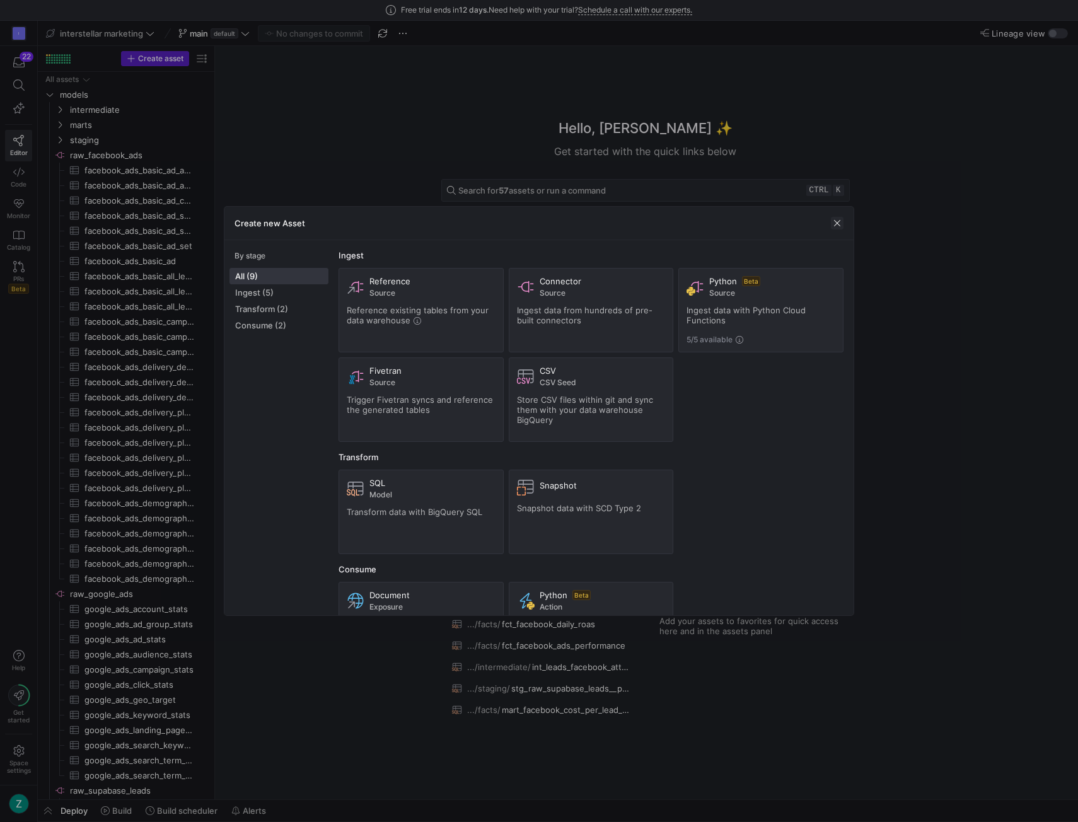
click at [835, 220] on span "button" at bounding box center [837, 223] width 13 height 13
